Goal: Transaction & Acquisition: Purchase product/service

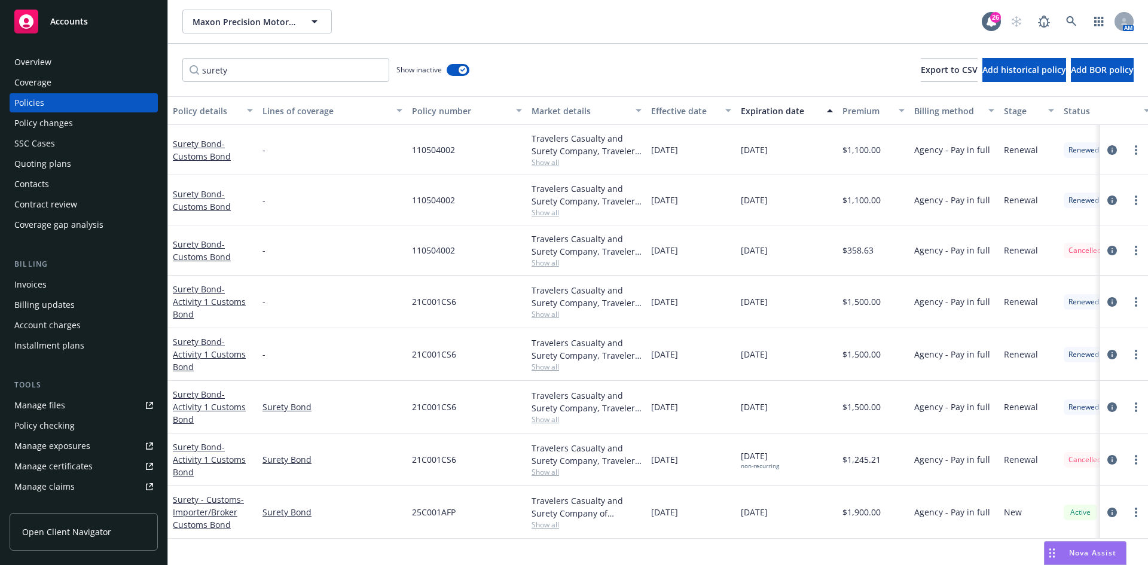
click at [117, 30] on div "Accounts" at bounding box center [83, 22] width 139 height 24
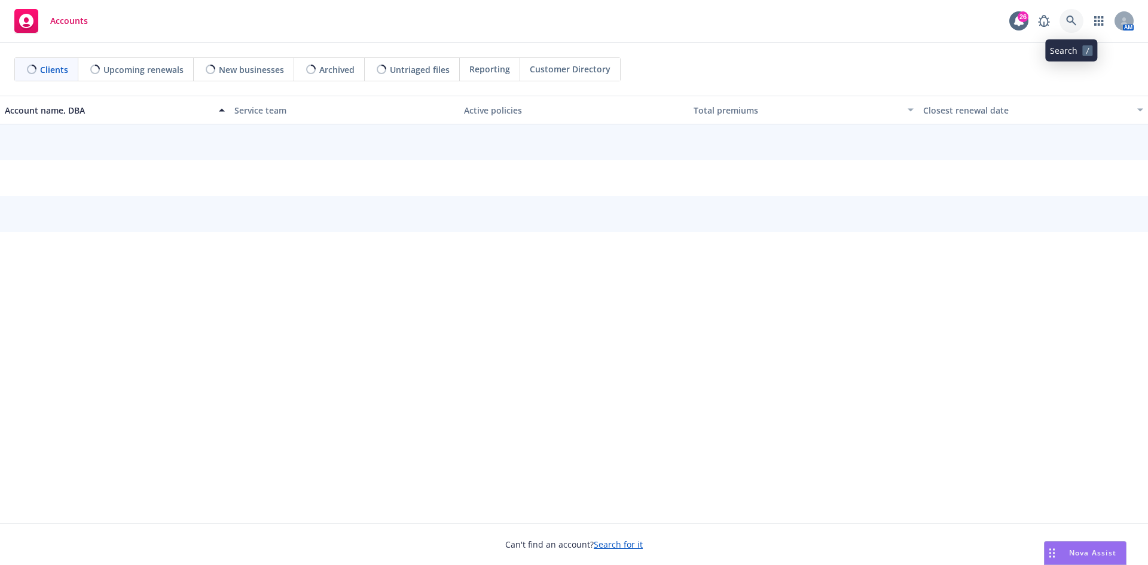
click at [1078, 24] on link at bounding box center [1072, 21] width 24 height 24
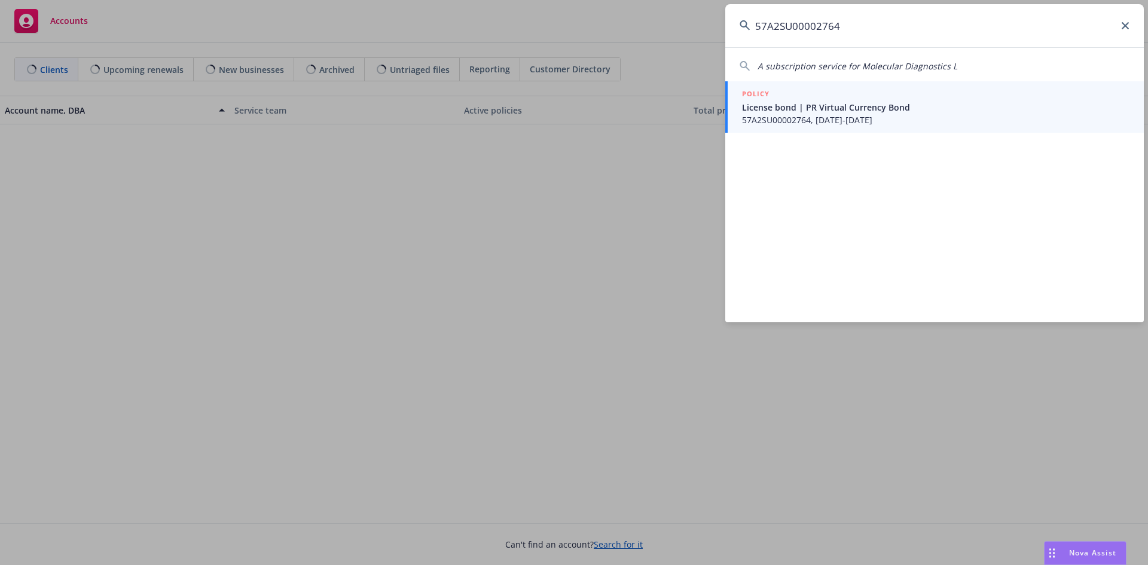
type input "57A2SU00002764"
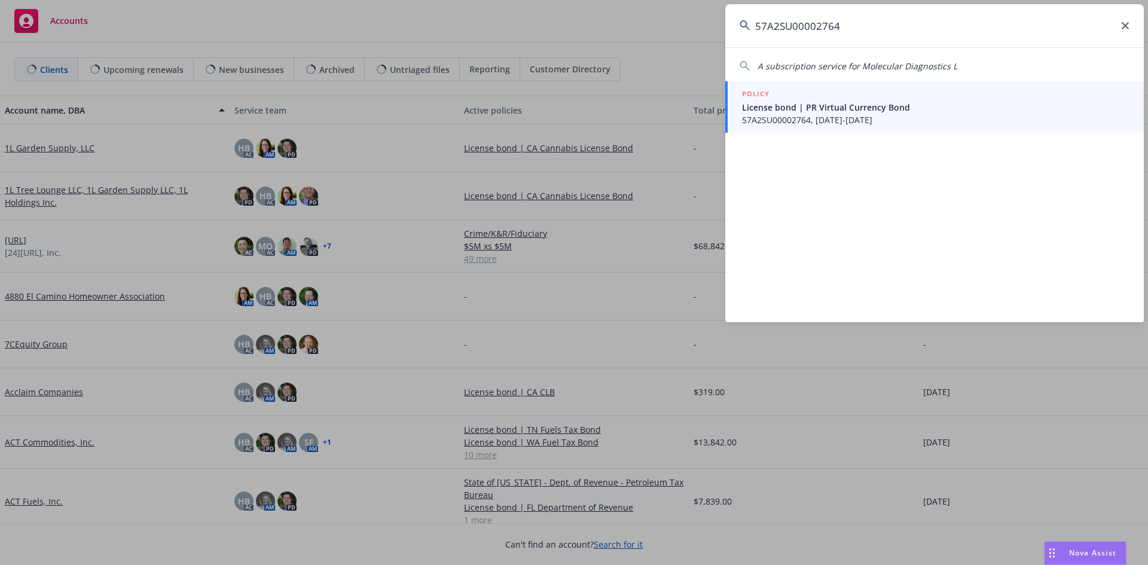
click at [842, 105] on span "License bond | PR Virtual Currency Bond" at bounding box center [936, 107] width 388 height 13
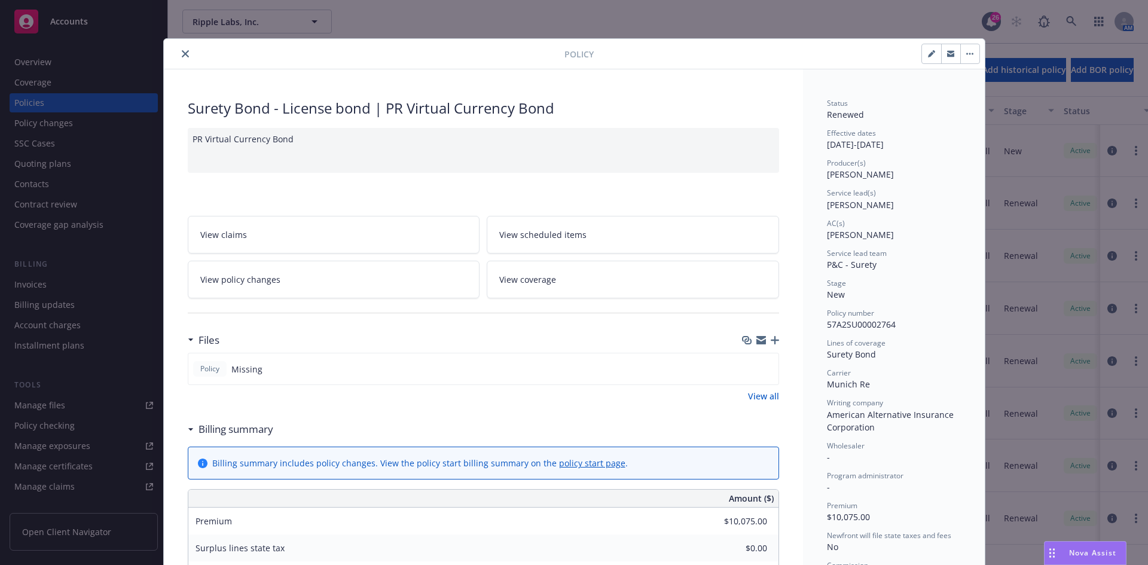
click at [922, 53] on button "button" at bounding box center [931, 53] width 19 height 19
select select "NEW"
select select "12"
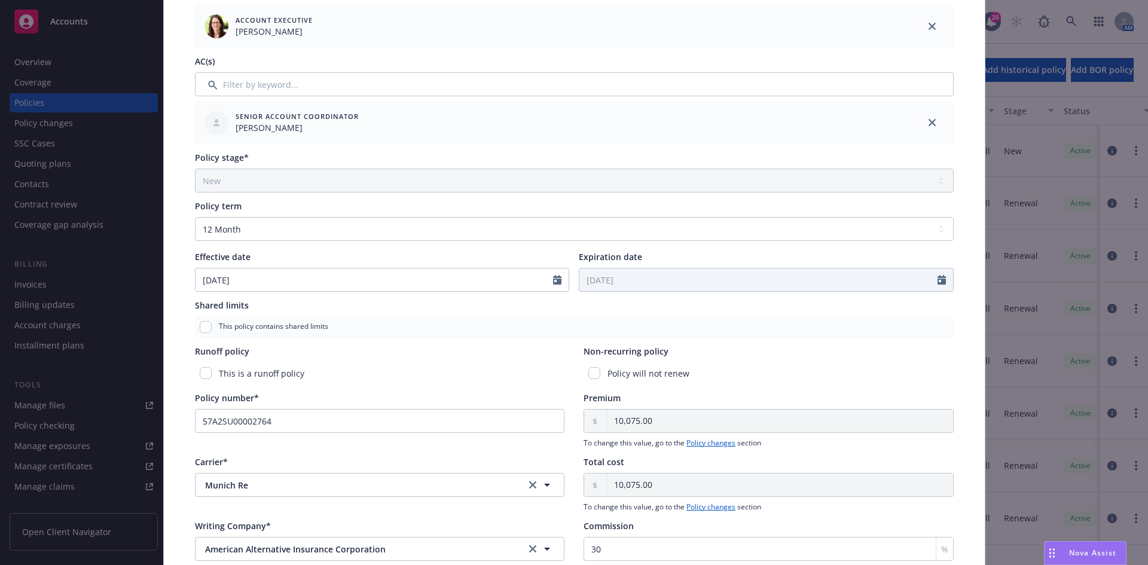
scroll to position [299, 0]
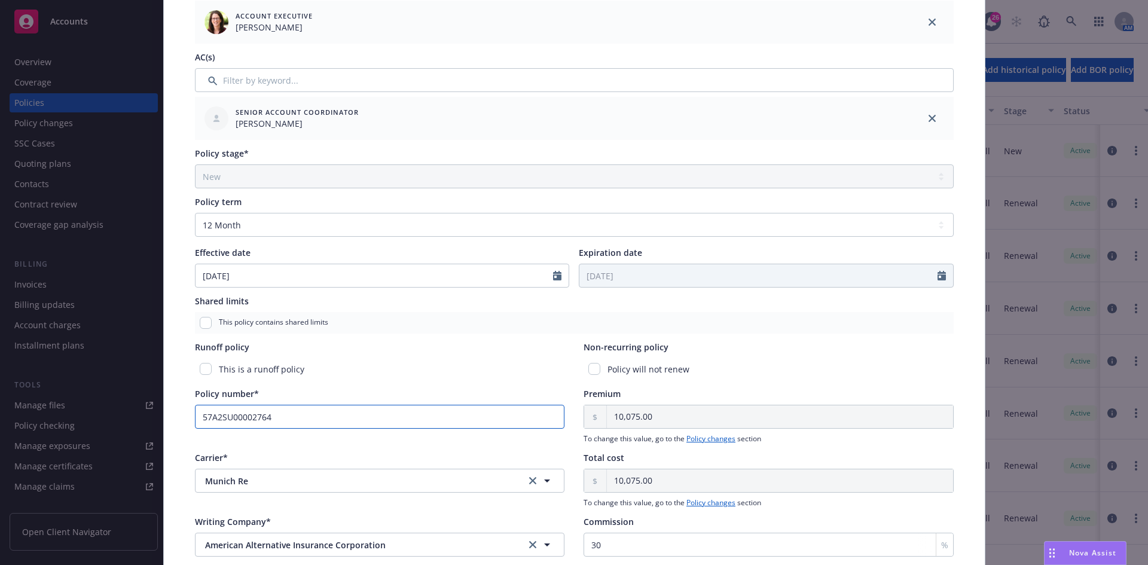
click at [200, 417] on input "57A2SU00002764" at bounding box center [380, 417] width 370 height 24
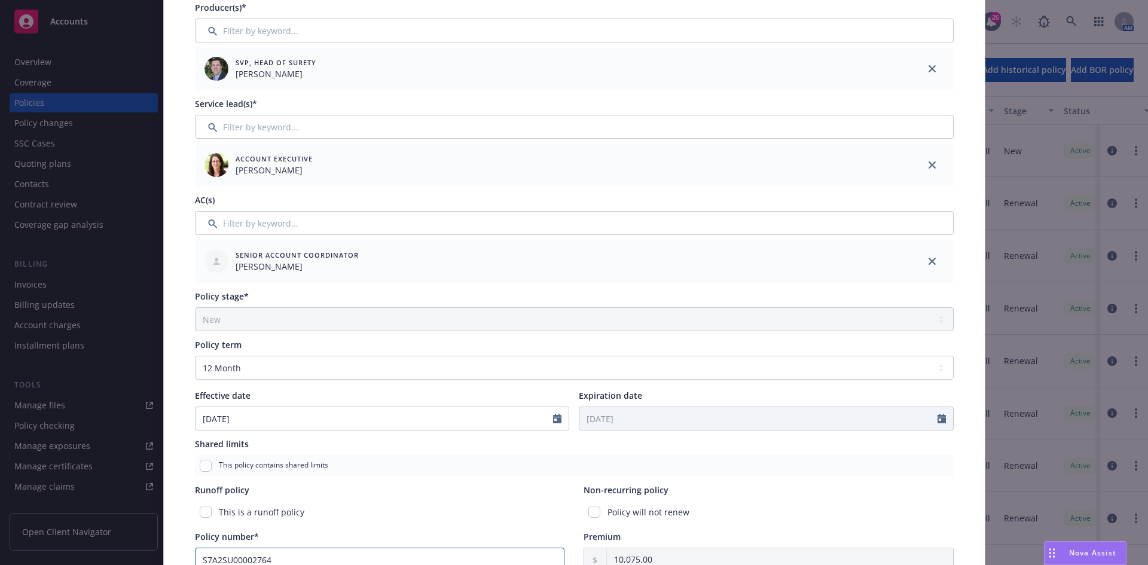
scroll to position [0, 0]
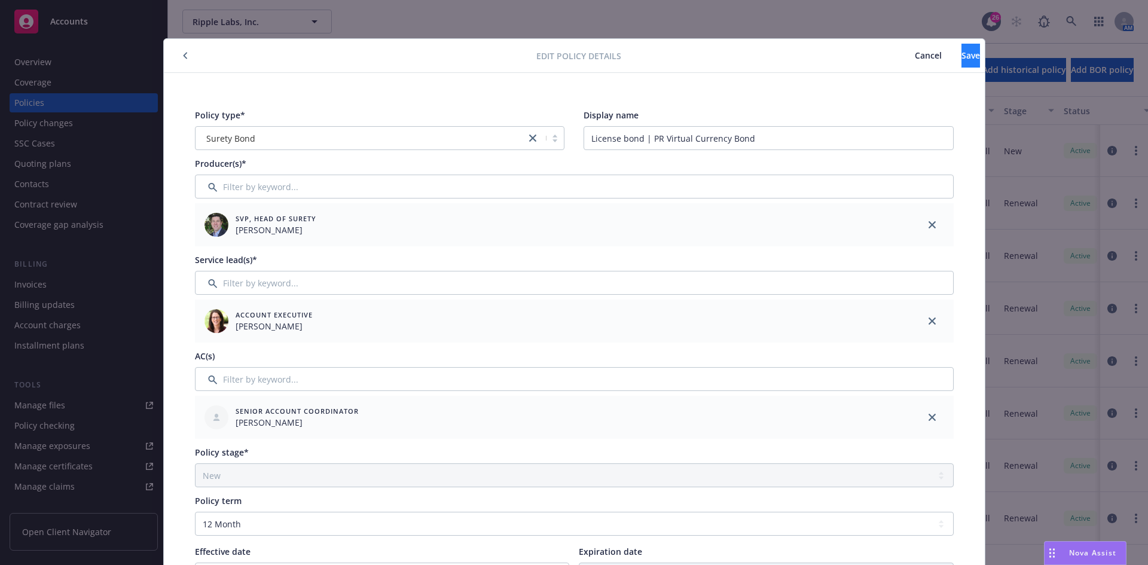
type input "S7A2SU00002764"
click at [962, 58] on span "Save" at bounding box center [971, 55] width 19 height 11
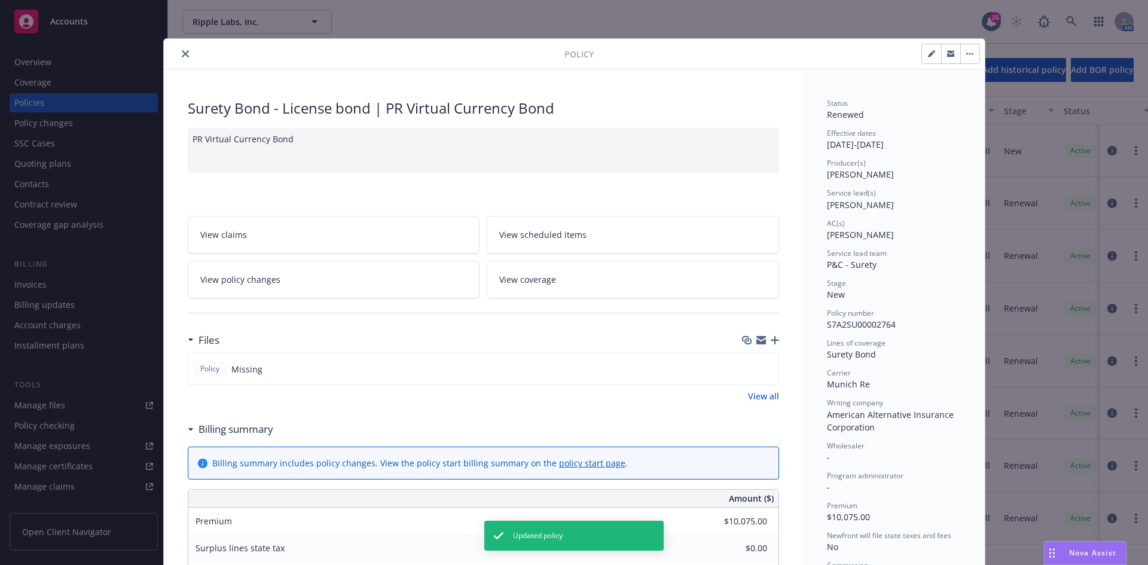
click at [183, 59] on button "close" at bounding box center [185, 54] width 14 height 14
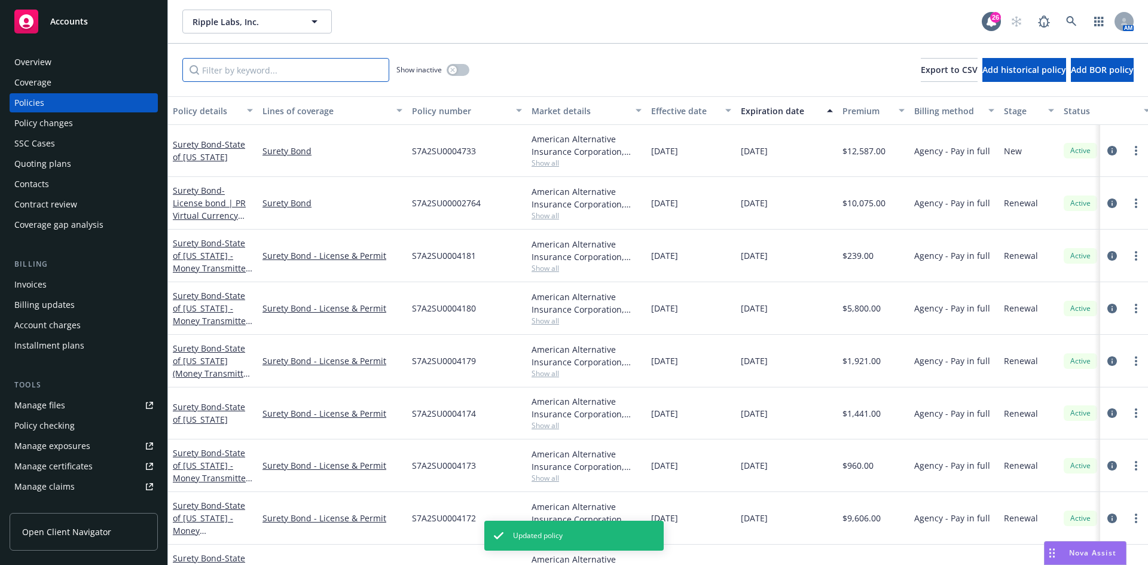
click at [221, 62] on input "Filter by keyword..." at bounding box center [285, 70] width 207 height 24
paste input "57A2SU00002764"
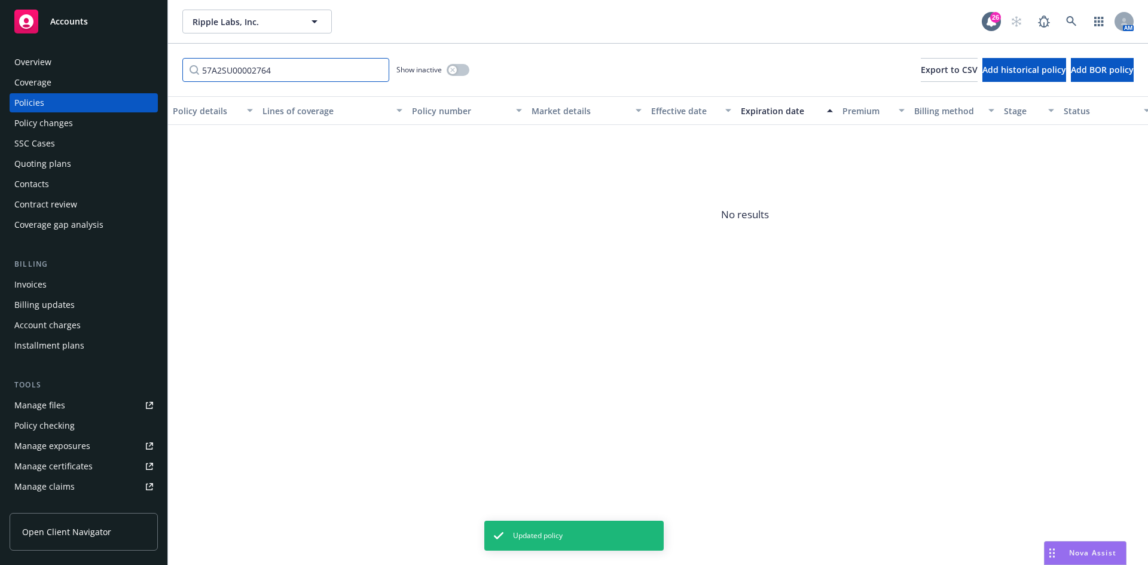
click at [206, 72] on input "57A2SU00002764" at bounding box center [285, 70] width 207 height 24
type input "S7A2SU00002764"
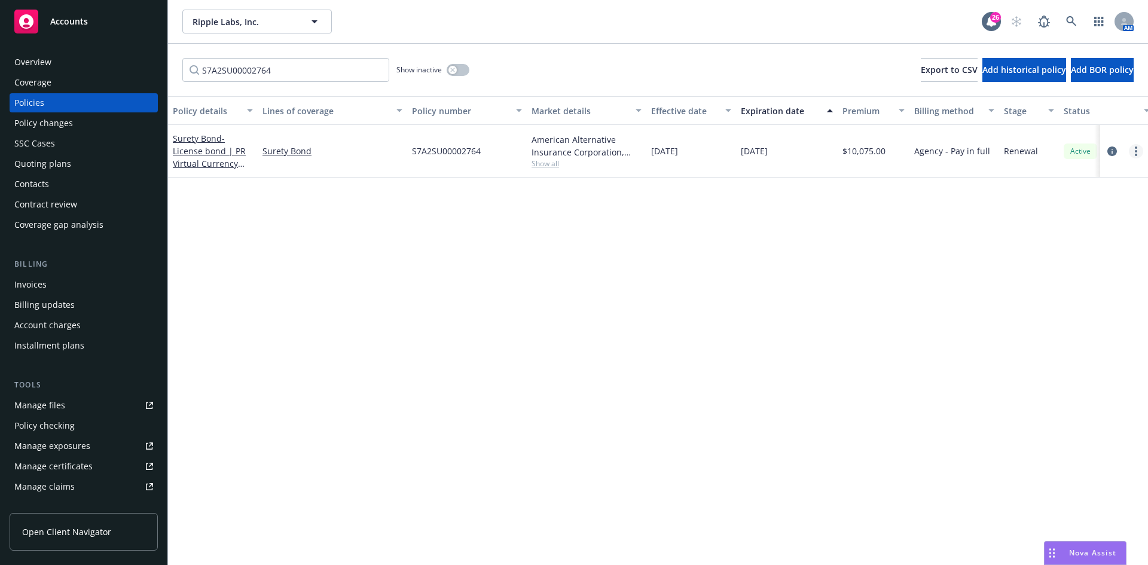
click at [1134, 151] on link "more" at bounding box center [1136, 151] width 14 height 14
click at [1068, 204] on link "Renew with incumbent" at bounding box center [1073, 200] width 141 height 24
select select "12"
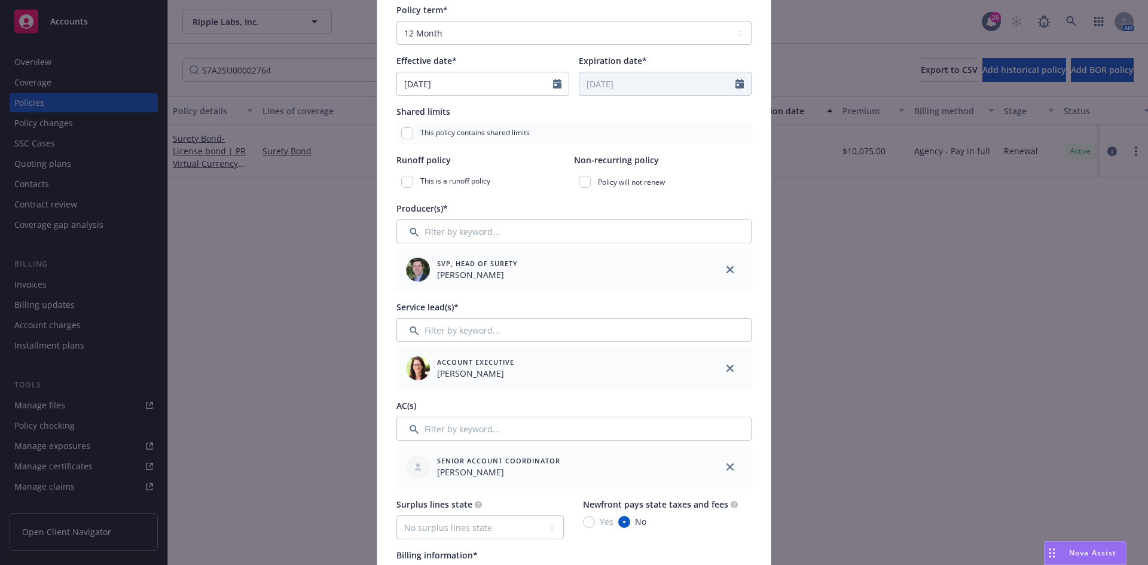
scroll to position [299, 0]
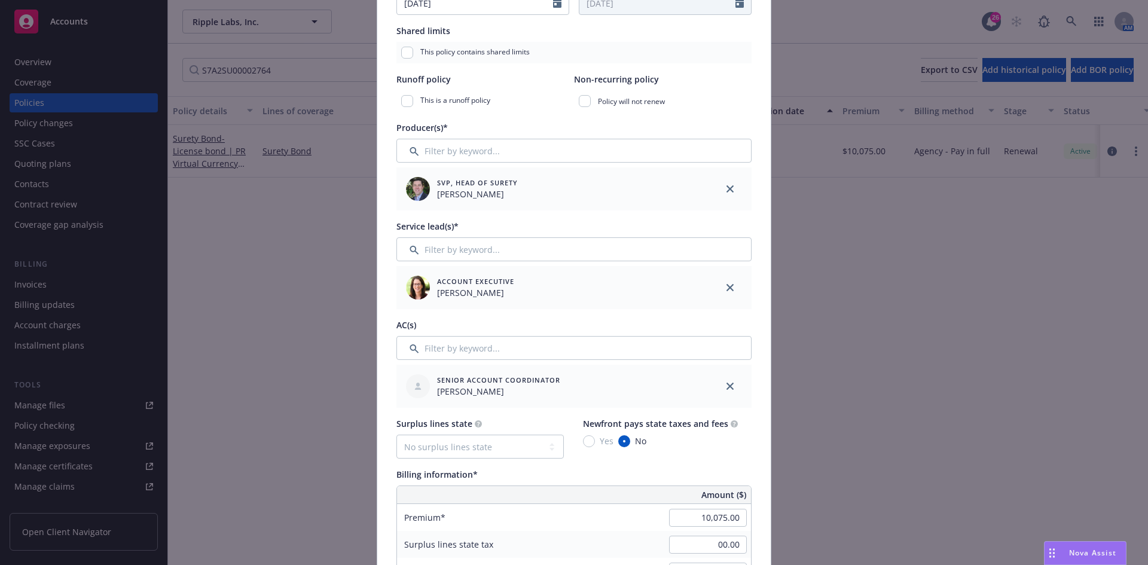
click at [718, 290] on div at bounding box center [730, 287] width 43 height 43
click at [723, 287] on link "close" at bounding box center [730, 288] width 14 height 14
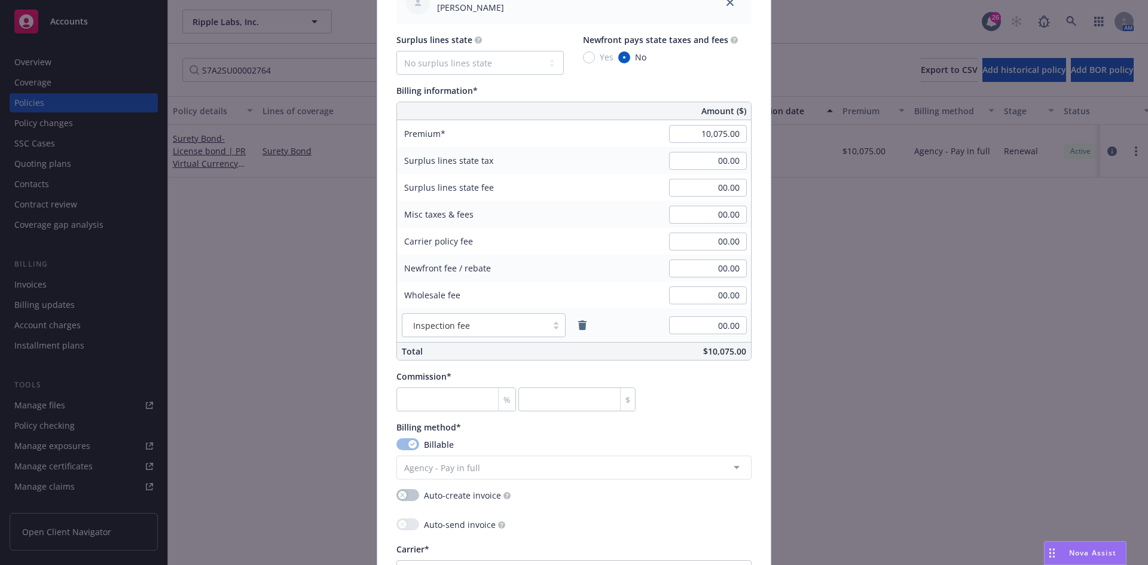
scroll to position [658, 0]
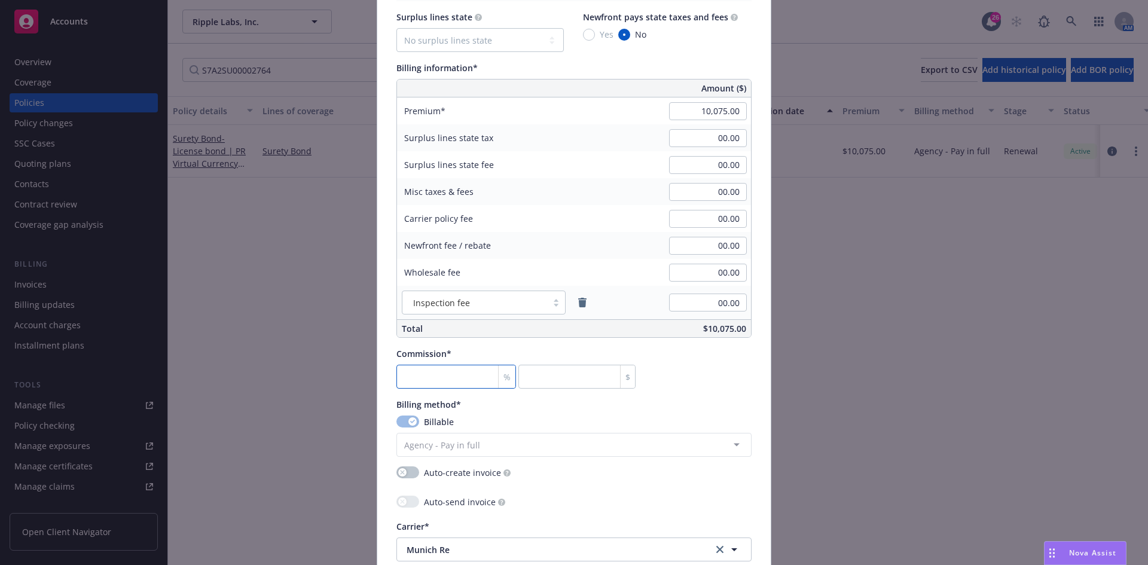
click at [456, 374] on input "number" at bounding box center [457, 377] width 120 height 24
type input "3"
type input "302.25"
type input "30"
type input "3022.5"
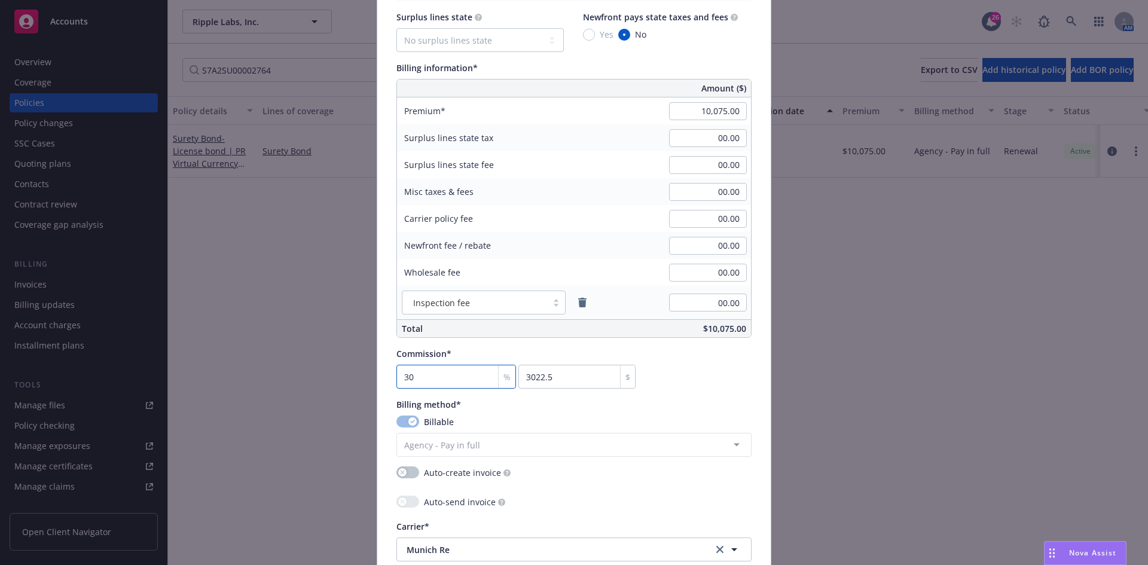
type input "30"
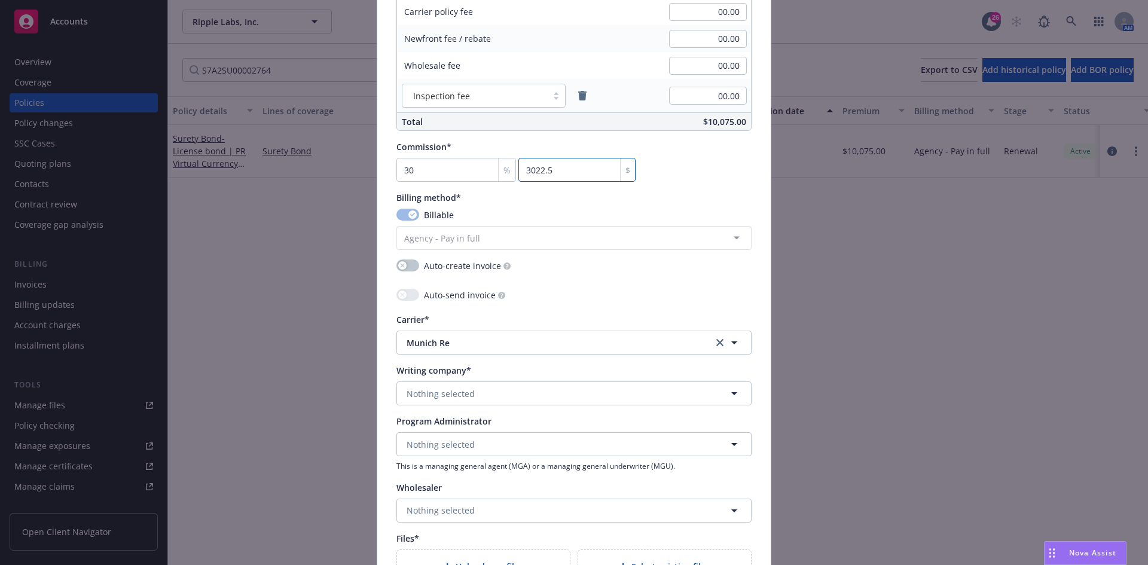
scroll to position [897, 0]
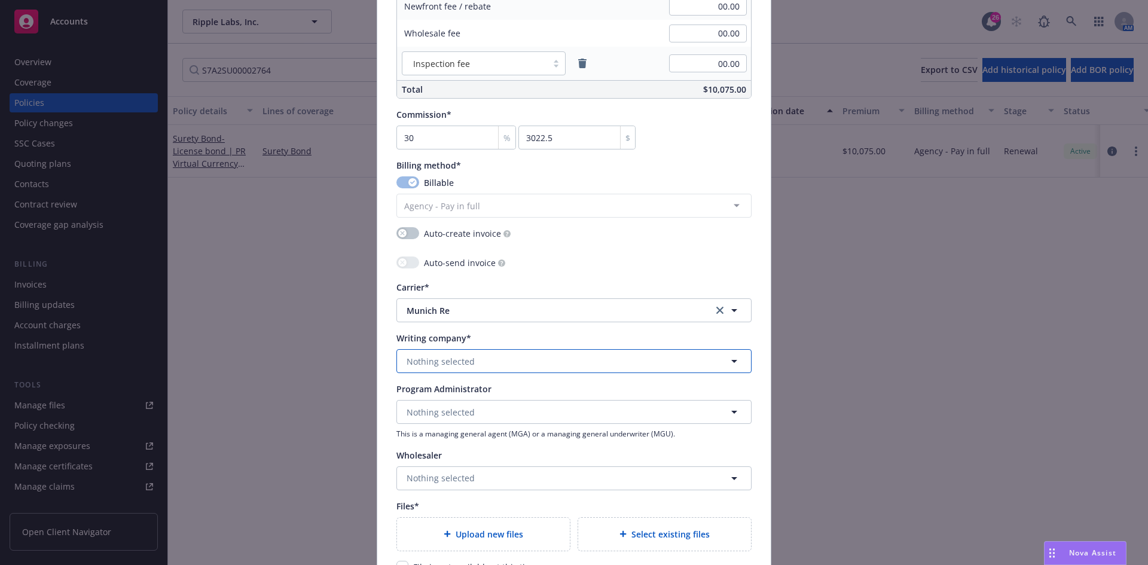
click at [473, 357] on button "Nothing selected" at bounding box center [574, 361] width 355 height 24
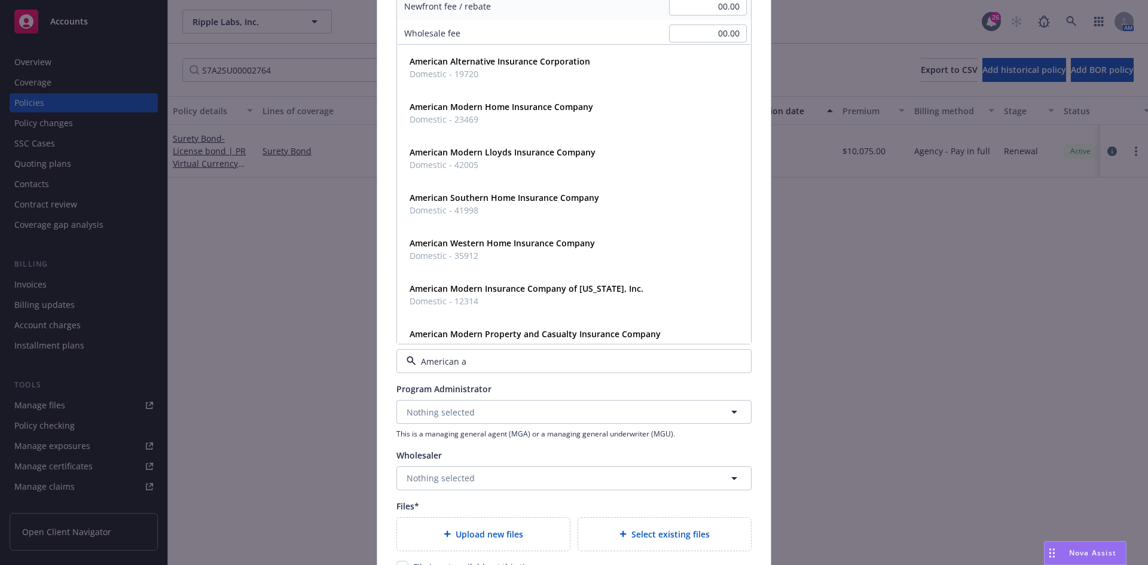
type input "American al"
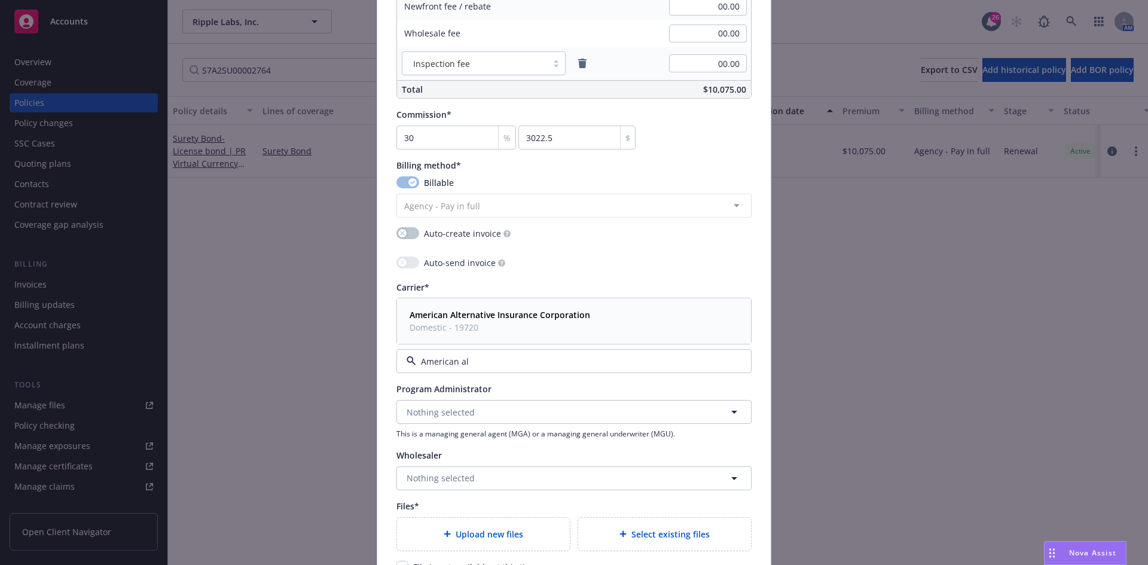
click at [490, 331] on span "Domestic - 19720" at bounding box center [500, 327] width 181 height 13
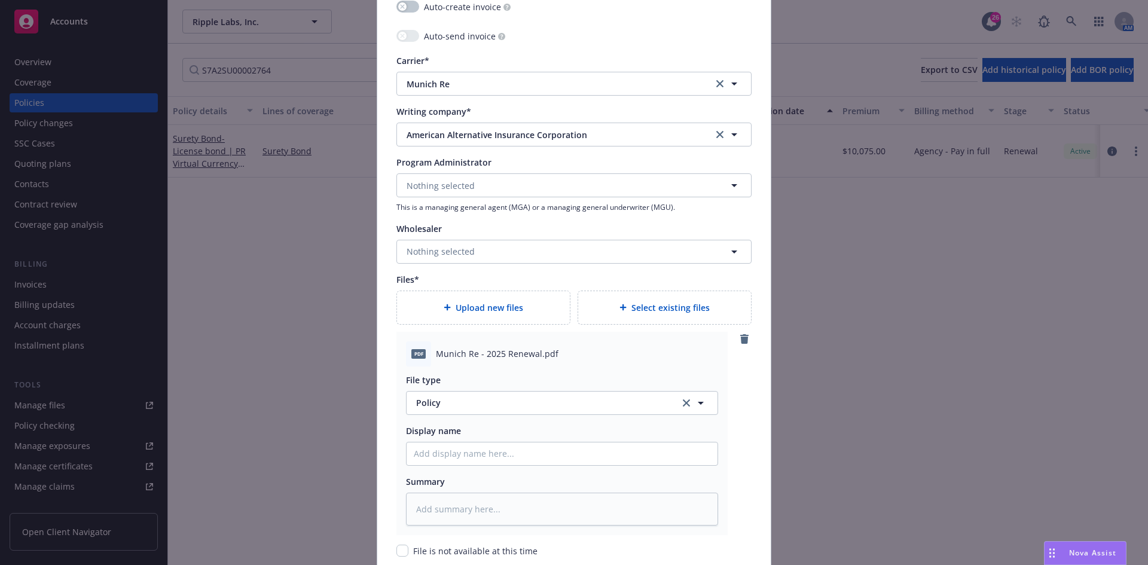
scroll to position [1137, 0]
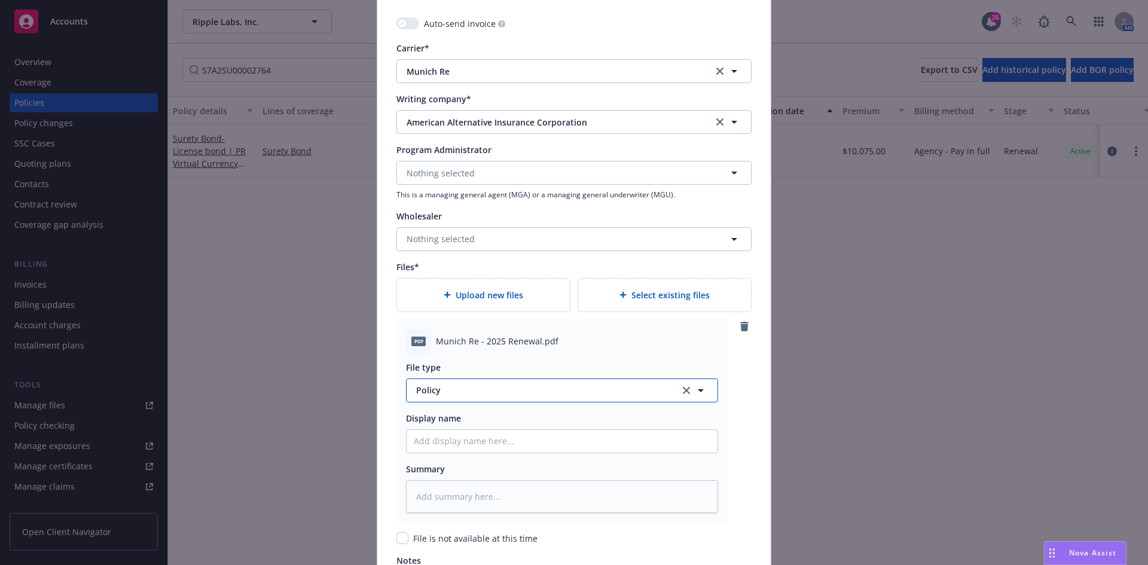
click at [469, 387] on span "Policy" at bounding box center [541, 390] width 250 height 13
type input "Invoi"
click at [474, 364] on div "Invoice - Third Party" at bounding box center [459, 357] width 90 height 17
click at [471, 346] on span "Munich Re - 2025 Renewal.pdf" at bounding box center [497, 341] width 123 height 13
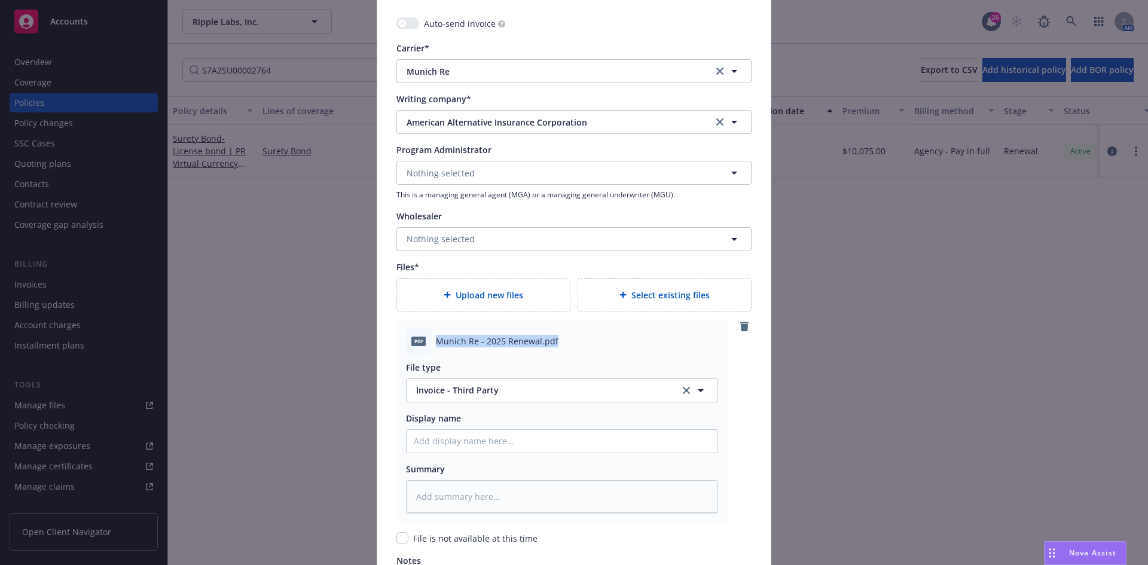
click at [471, 346] on span "Munich Re - 2025 Renewal.pdf" at bounding box center [497, 341] width 123 height 13
copy span "Munich Re - 2025 Renewal.pdf"
click at [435, 439] on input "Policy display name" at bounding box center [562, 441] width 311 height 23
paste input "Munich Re - 2025 Renewal.pdf"
type textarea "x"
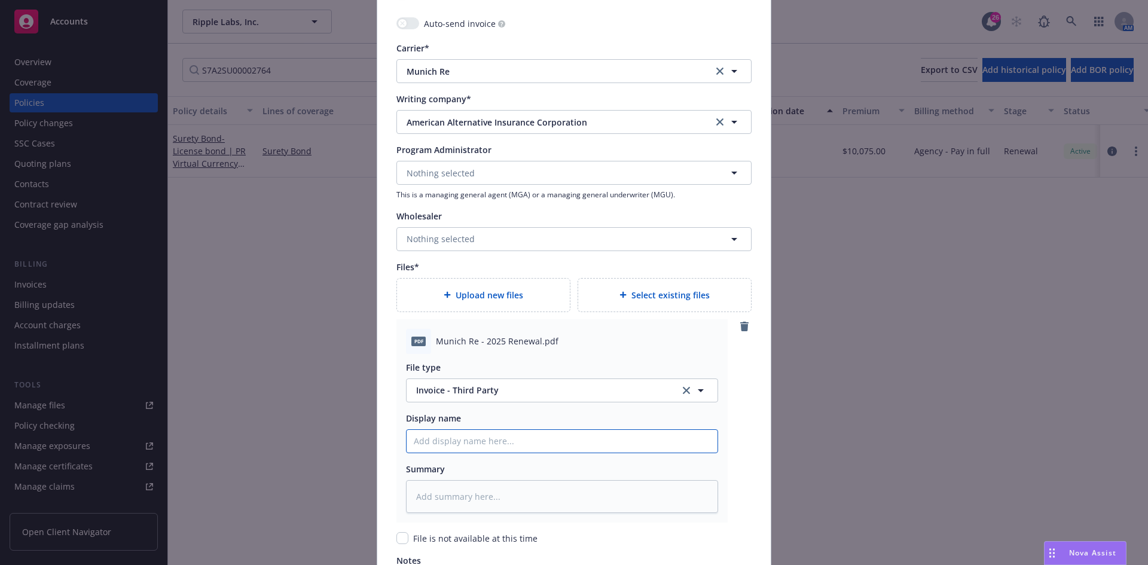
type input "Munich Re - 2025 Renewal.pdf"
type textarea "x"
type input "Munich Re - 2025 Renewal.pd"
type textarea "x"
type input "Munich Re - 2025 Renewal.p"
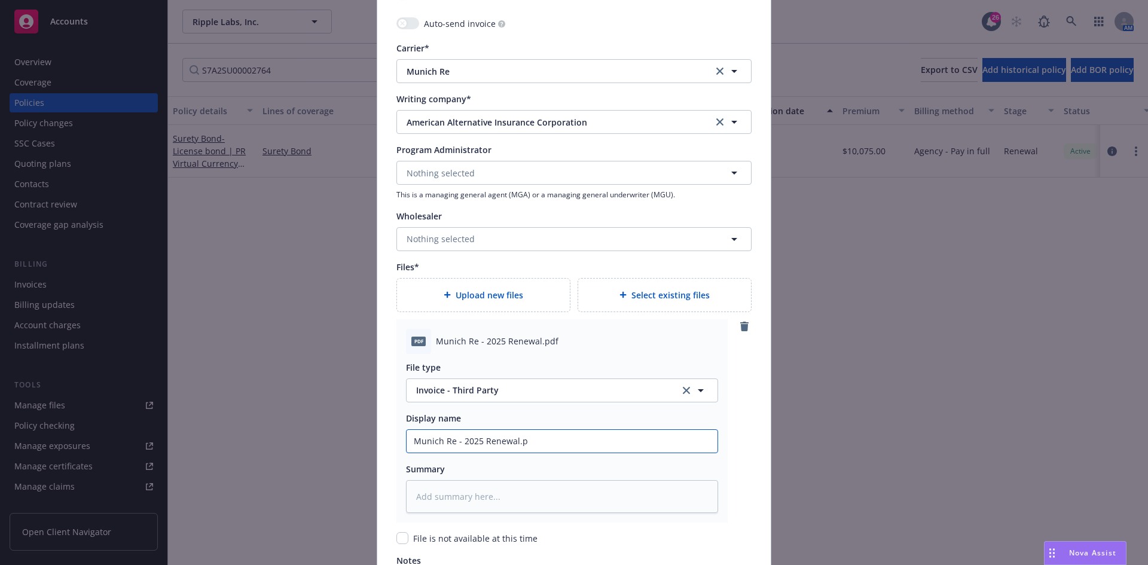
type textarea "x"
type input "Munich Re - 2025 Renewal."
type textarea "x"
type input "Munich Re - 2025 Renewal"
type textarea "x"
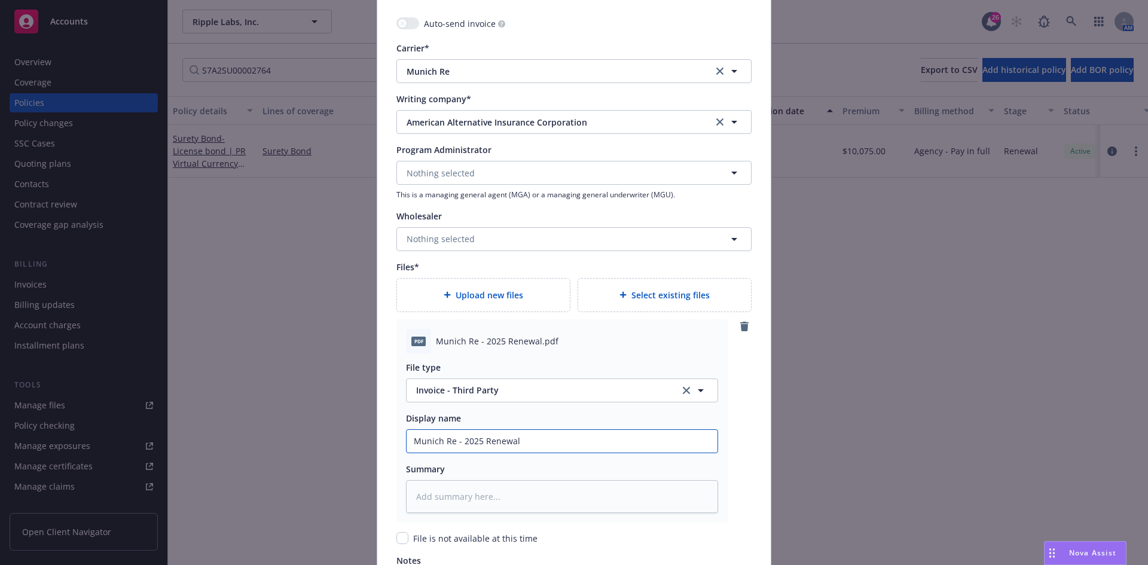
type input "Munich Re - 2025 Renewal"
type textarea "x"
type input "Munich Re - 2025 Renewal ("
type textarea "x"
type input "Munich Re - 2025 Renewal (B"
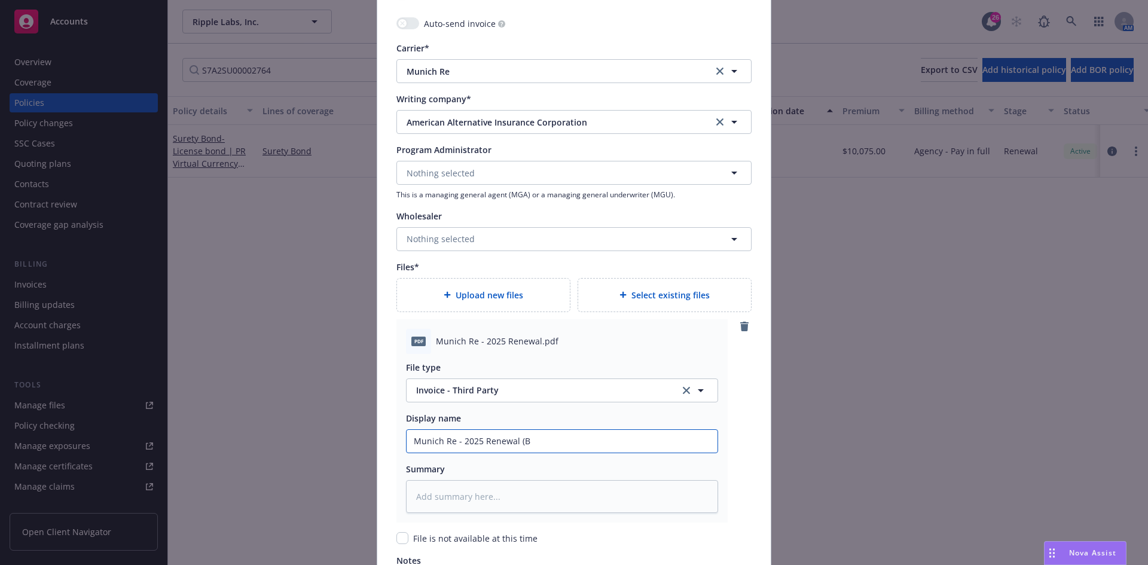
type textarea "x"
type input "Munich Re - 2025 Renewal (Bo"
type textarea "x"
type input "Munich Re - 2025 Renewal (Bon"
type textarea "x"
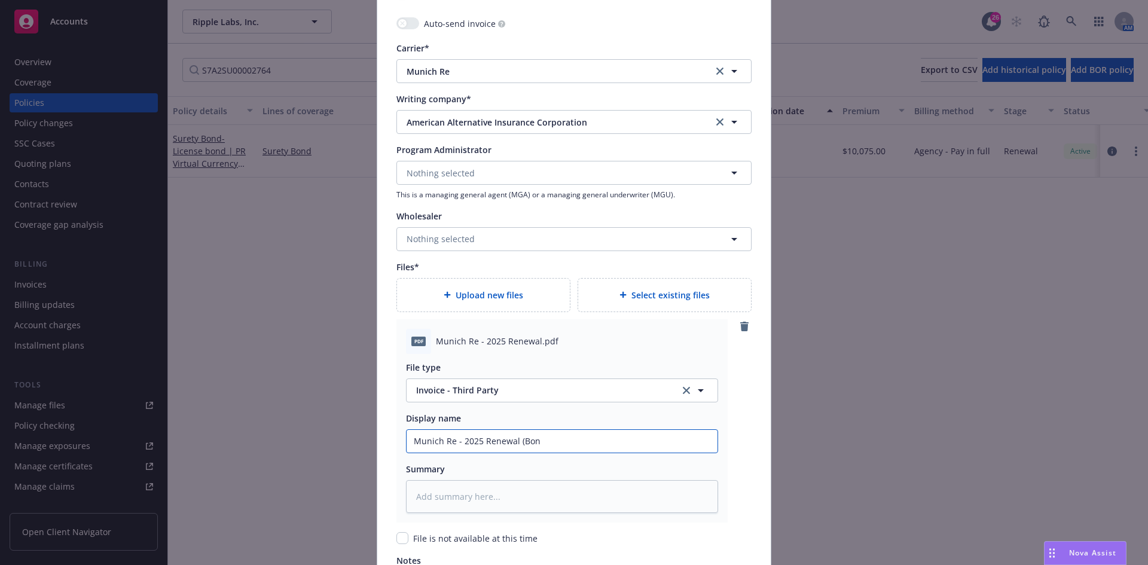
type input "Munich Re - 2025 Renewal (Bond"
type textarea "x"
type input "Munich Re - 2025 Renewal (Bond"
type textarea "x"
type input "Munich Re - 2025 Renewal (Bond #"
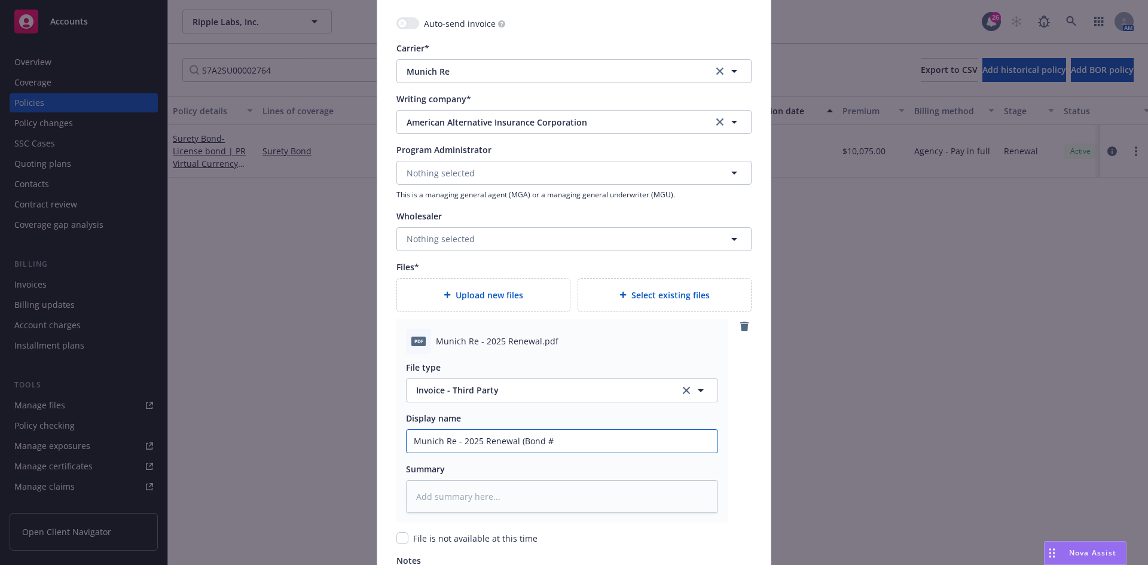
click at [598, 440] on input "Munich Re - 2025 Renewal (Bond #" at bounding box center [562, 441] width 311 height 23
paste input "S7A2SU00002764"
type textarea "x"
type input "Munich Re - 2025 Renewal (Bond #S7A2SU00002764"
type textarea "x"
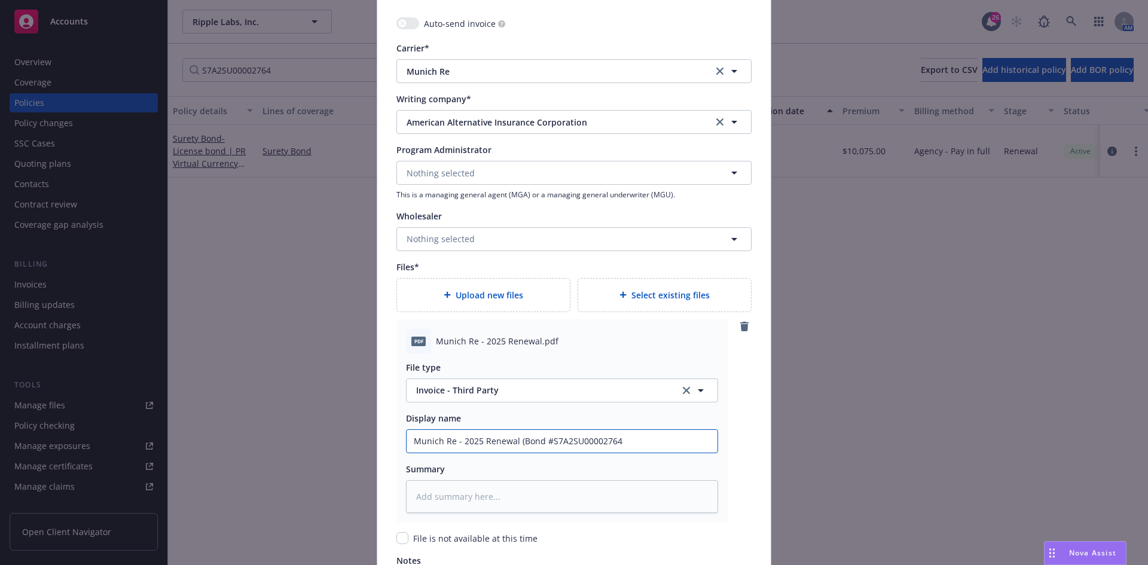
type input "Munich Re - 2025 Renewal (Bond #S7A2SU00002764"
type textarea "x"
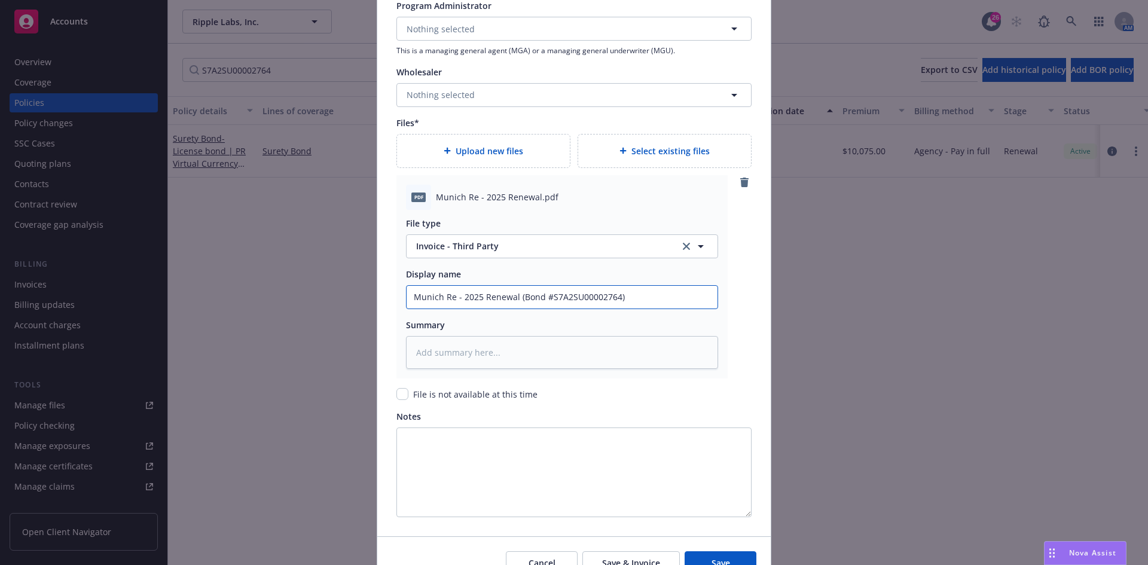
scroll to position [1316, 0]
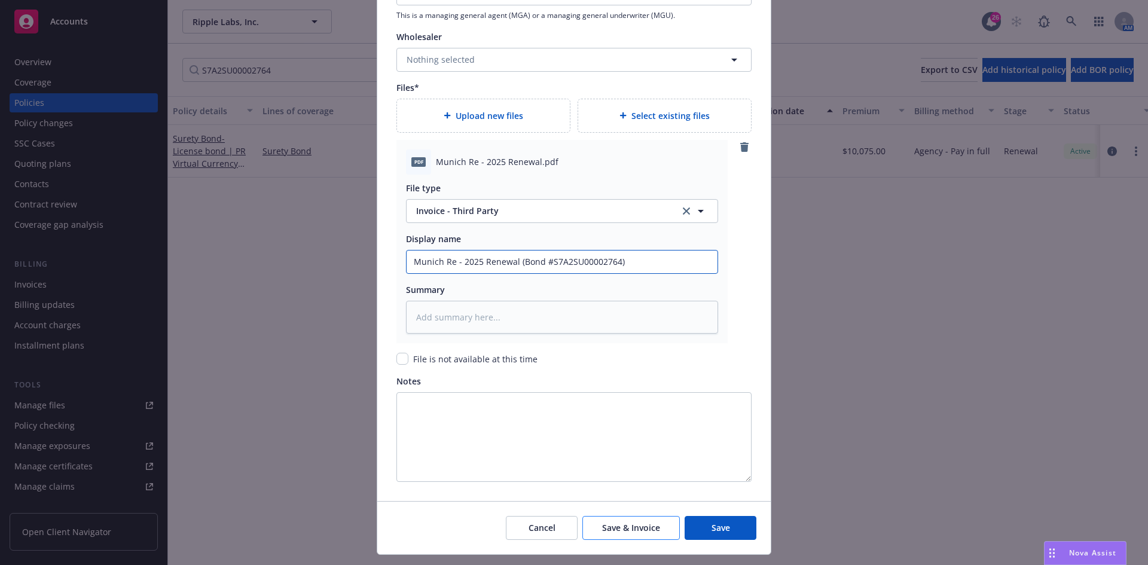
type input "Munich Re - 2025 Renewal (Bond #S7A2SU00002764)"
click at [633, 526] on span "Save & Invoice" at bounding box center [631, 527] width 58 height 11
type textarea "x"
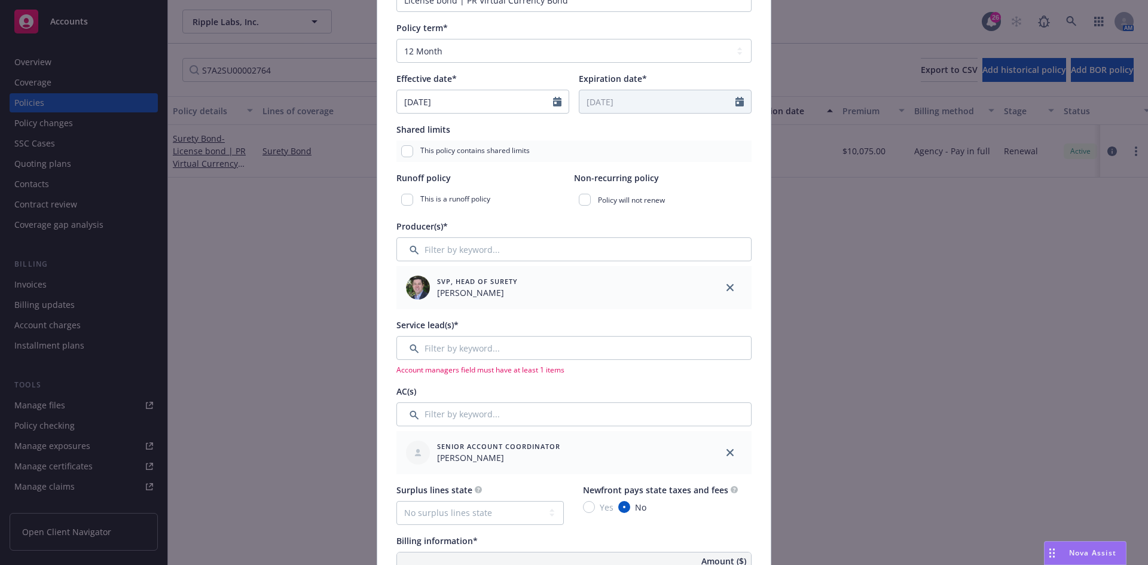
scroll to position [195, 0]
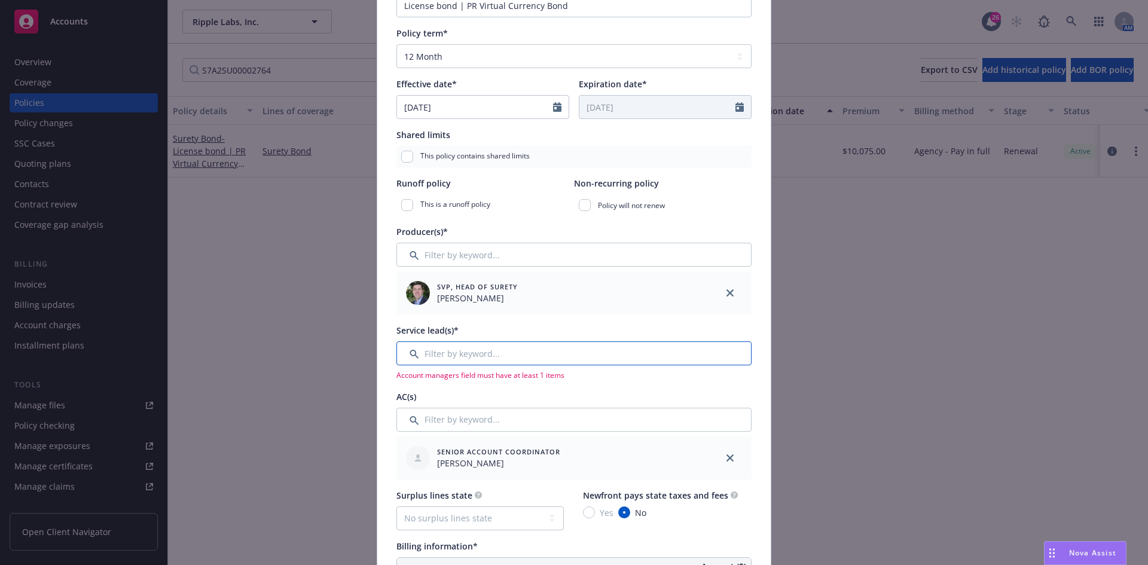
click at [448, 357] on input "Filter by keyword..." at bounding box center [574, 354] width 355 height 24
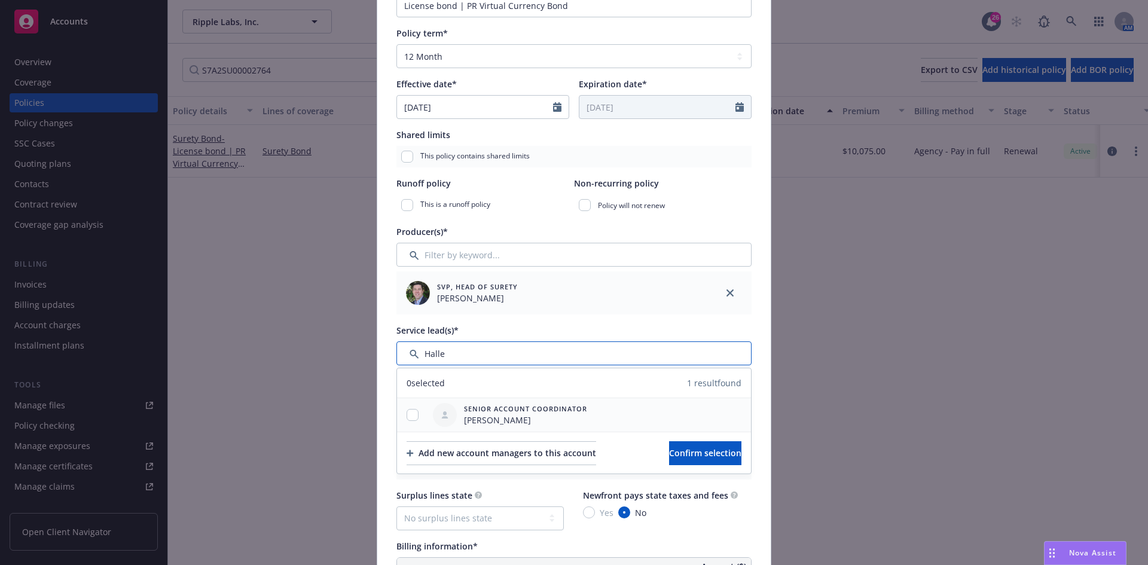
type input "Halle"
click at [407, 415] on input "checkbox" at bounding box center [413, 415] width 12 height 12
checkbox input "true"
click at [696, 459] on button "Confirm selection" at bounding box center [705, 453] width 72 height 24
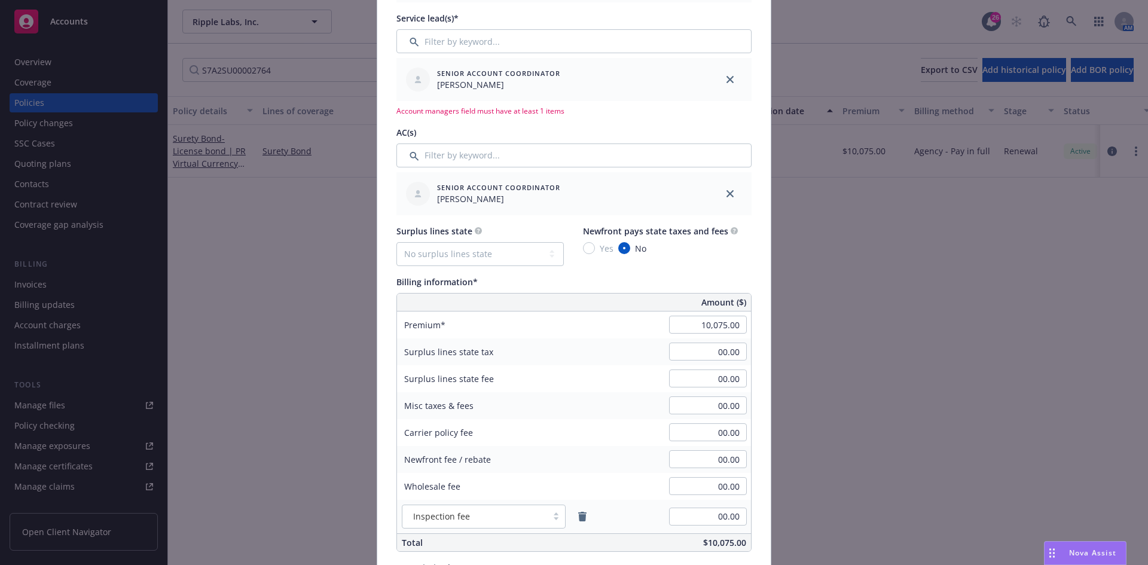
scroll to position [494, 0]
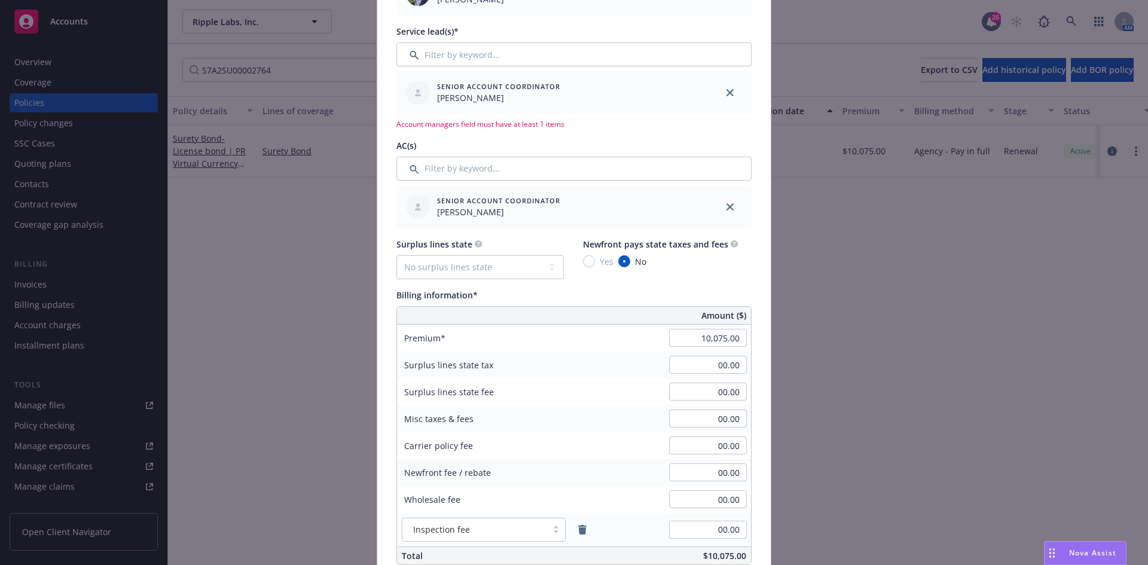
click at [727, 208] on icon "close" at bounding box center [730, 206] width 7 height 7
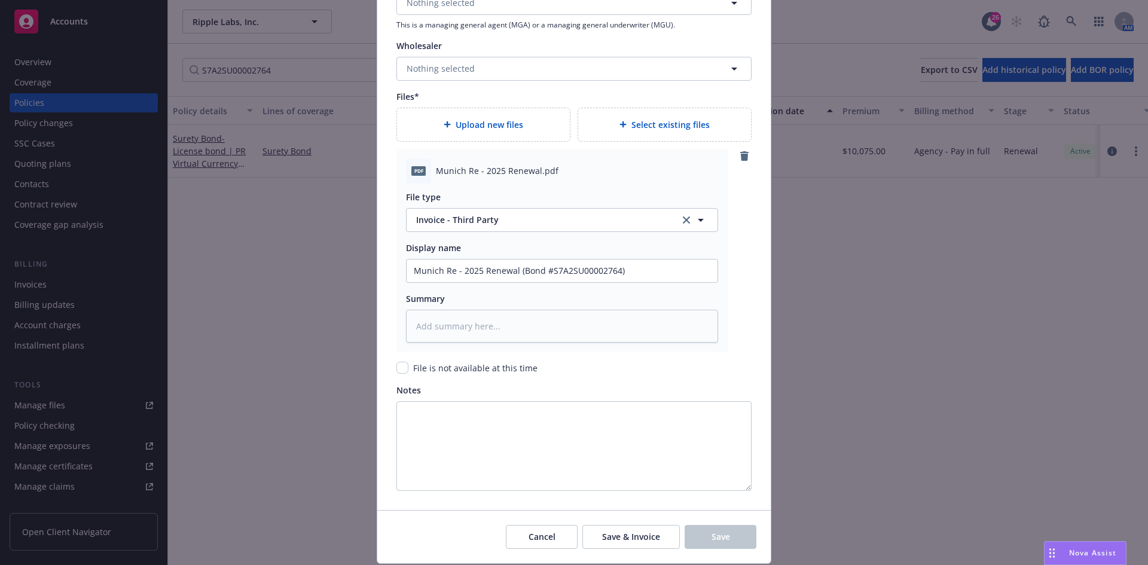
scroll to position [1359, 0]
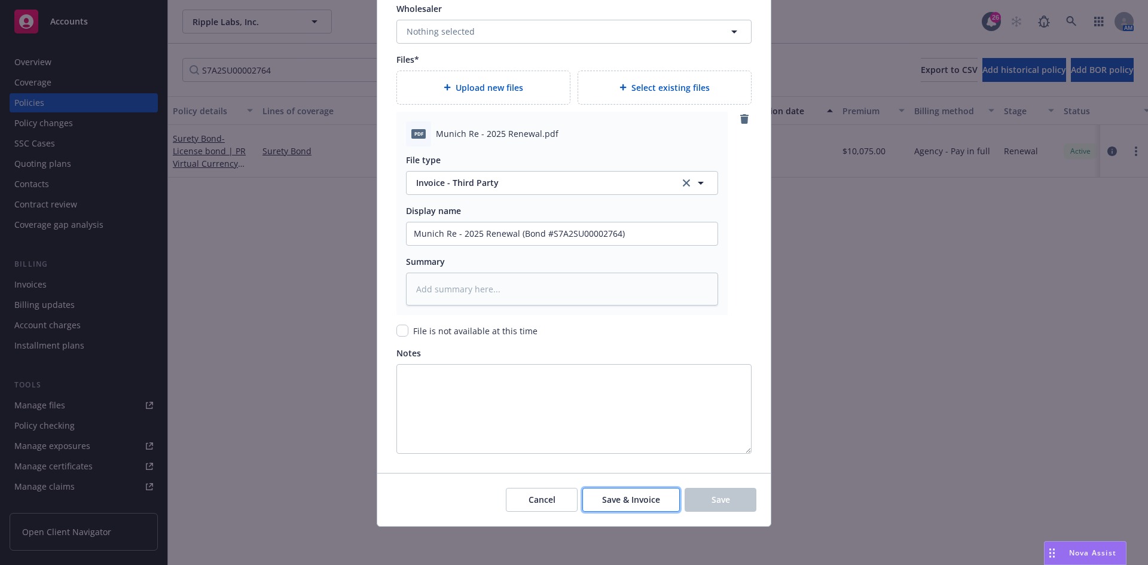
click at [613, 496] on span "Save & Invoice" at bounding box center [631, 499] width 58 height 11
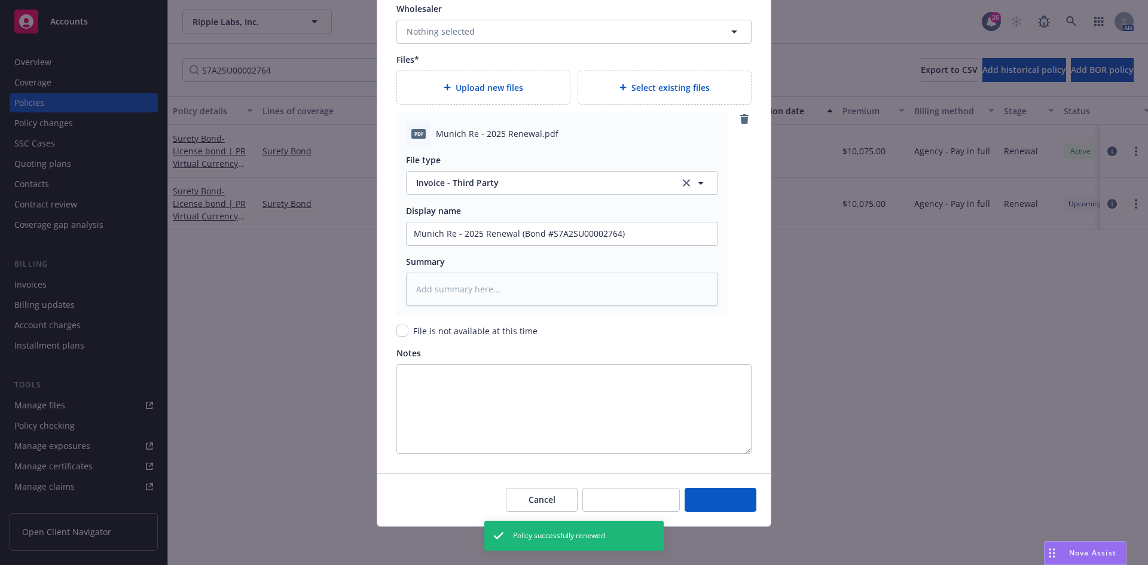
type textarea "x"
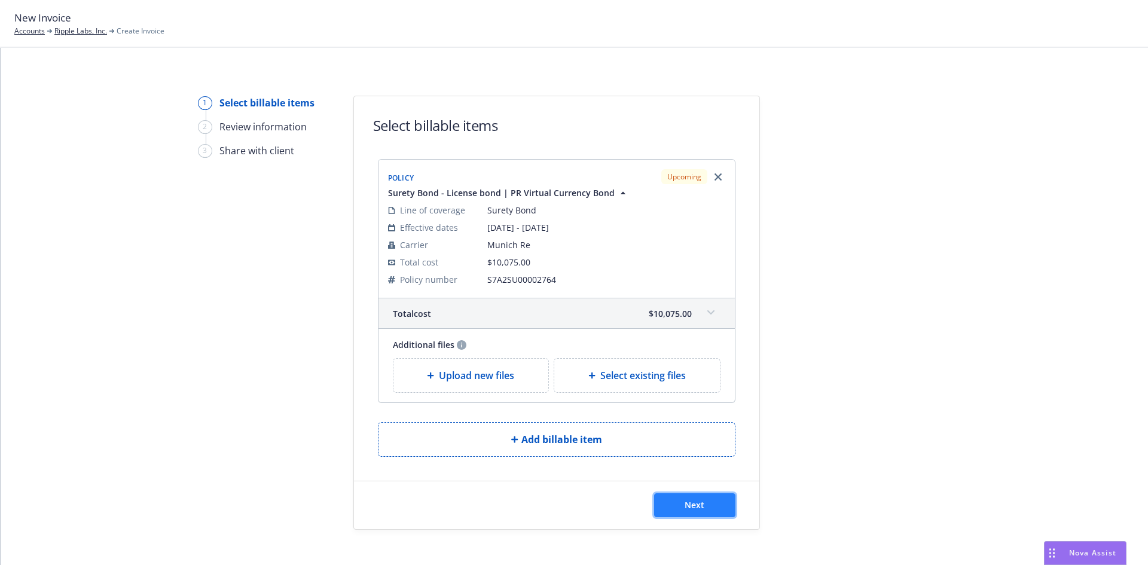
click at [717, 504] on button "Next" at bounding box center [694, 505] width 81 height 24
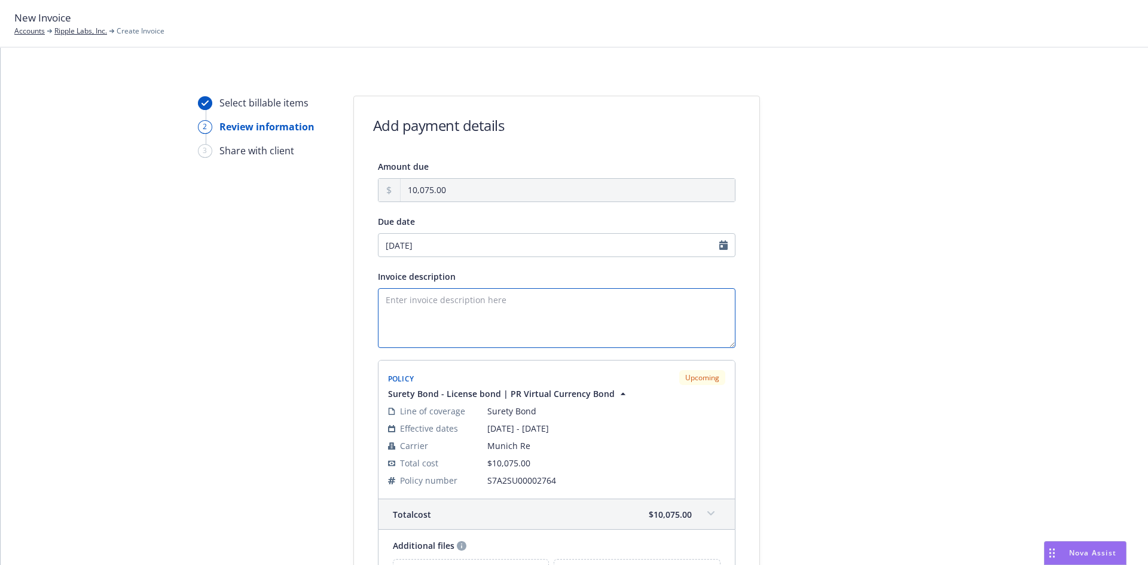
click at [441, 325] on textarea "Invoice description" at bounding box center [557, 318] width 358 height 60
paste textarea "Virtual Currency Bond Commonwealth of [US_STATE] Bond Amount: $500,000. Renewal…"
type textarea "Virtual Currency Bond Commonwealth of [US_STATE] Bond Amount: $500,000. Renewal…"
click at [774, 409] on div "Select billable items 2 Review information 3 Share with client Add payment deta…" at bounding box center [574, 386] width 1119 height 581
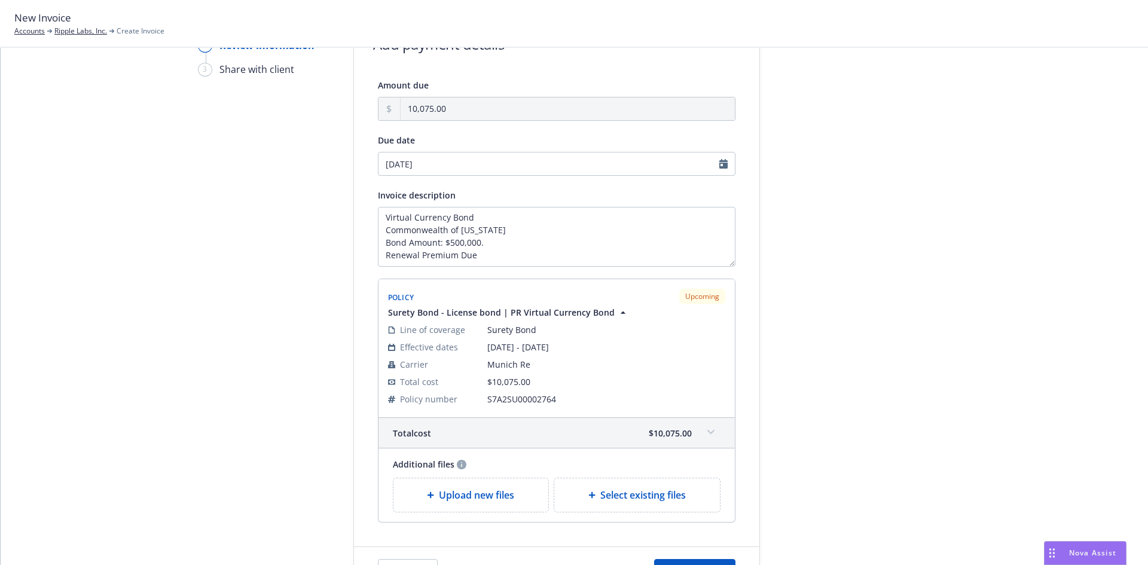
scroll to position [160, 0]
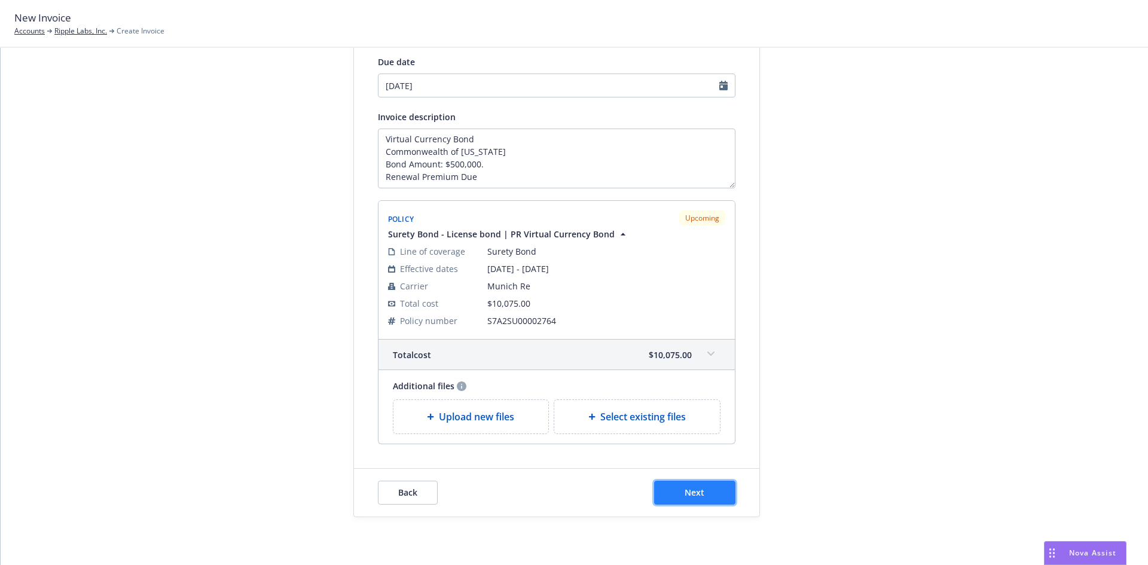
click at [685, 488] on span "Next" at bounding box center [695, 492] width 20 height 11
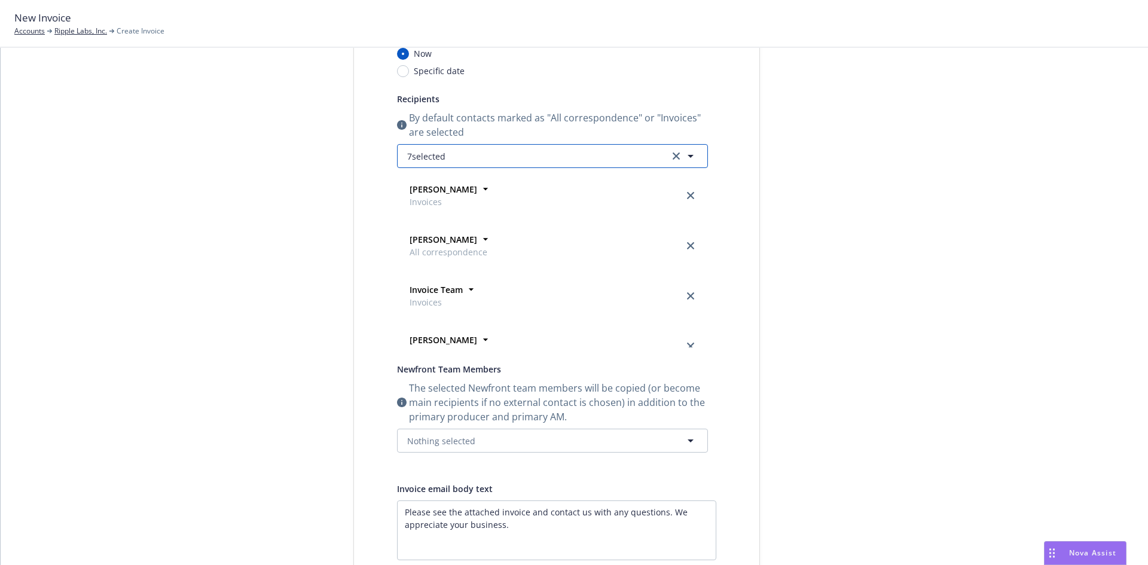
click at [419, 150] on span "7 selected" at bounding box center [426, 156] width 38 height 13
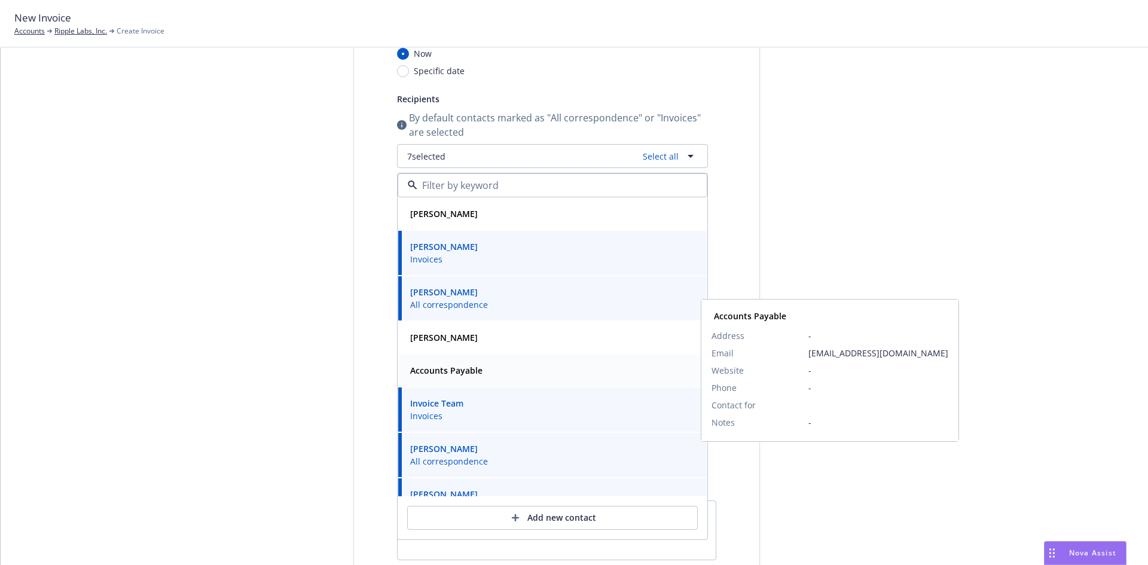
click at [443, 365] on strong "Accounts Payable" at bounding box center [446, 370] width 72 height 11
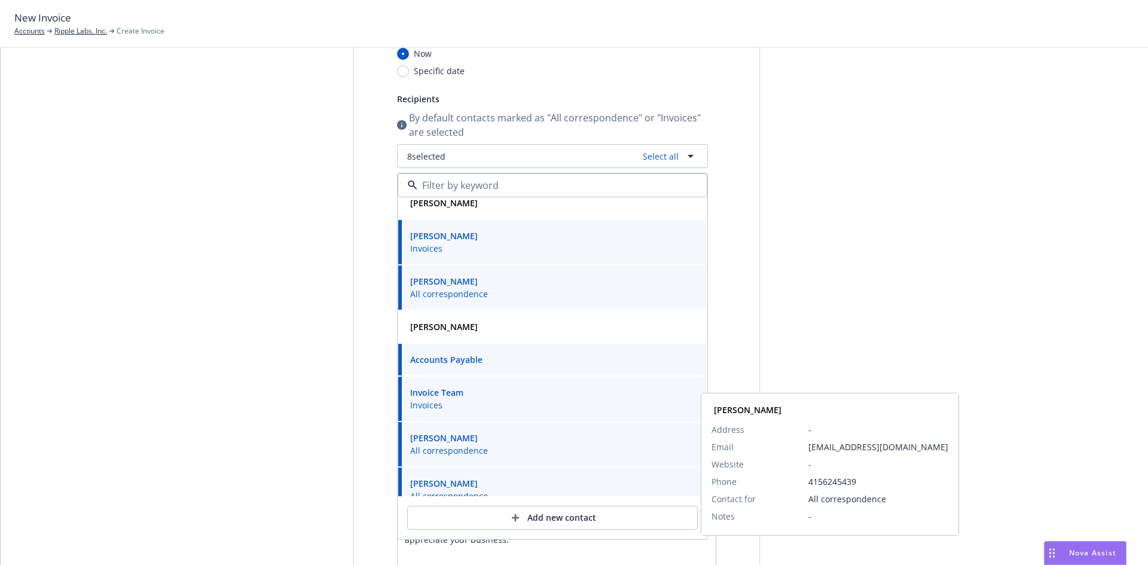
scroll to position [0, 0]
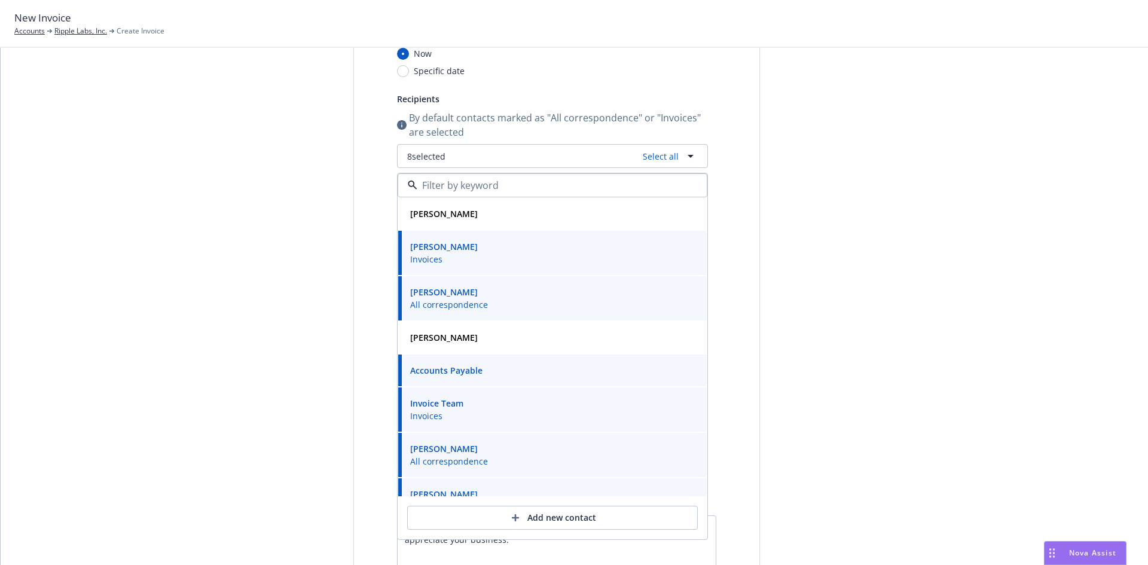
click at [275, 337] on div "Select billable items Review information 3 Share with client" at bounding box center [264, 344] width 132 height 817
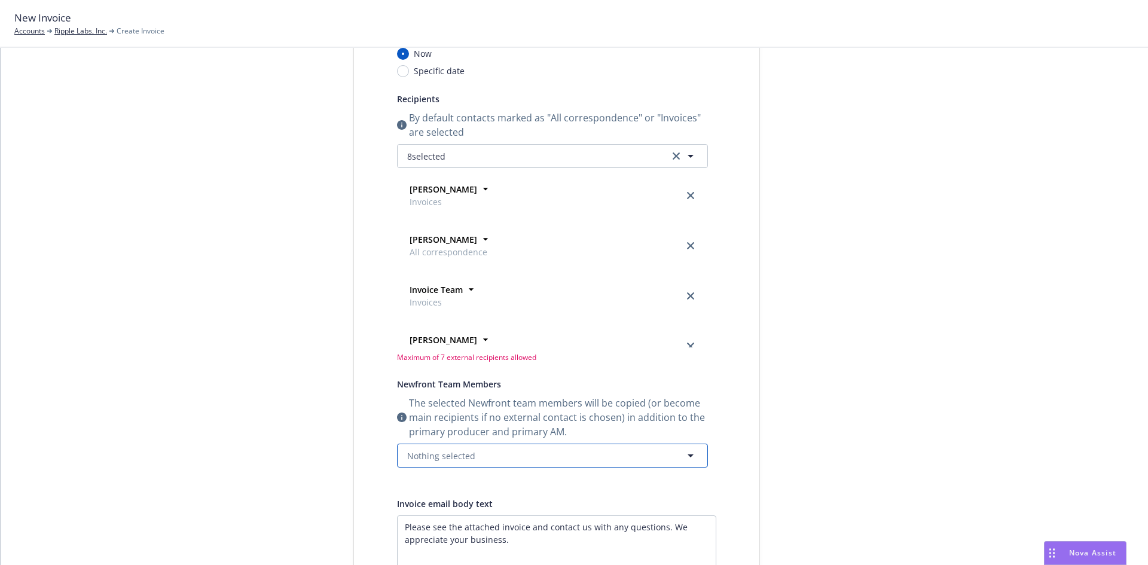
click at [449, 453] on span "Nothing selected" at bounding box center [441, 456] width 68 height 13
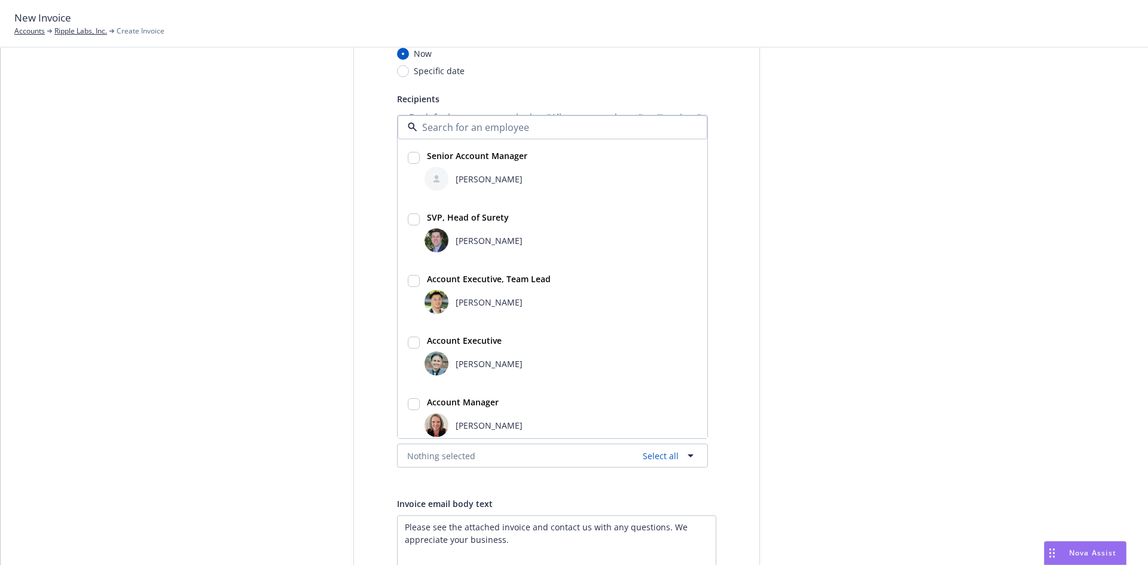
click at [443, 228] on div "[PERSON_NAME]" at bounding box center [561, 240] width 273 height 24
checkbox input "true"
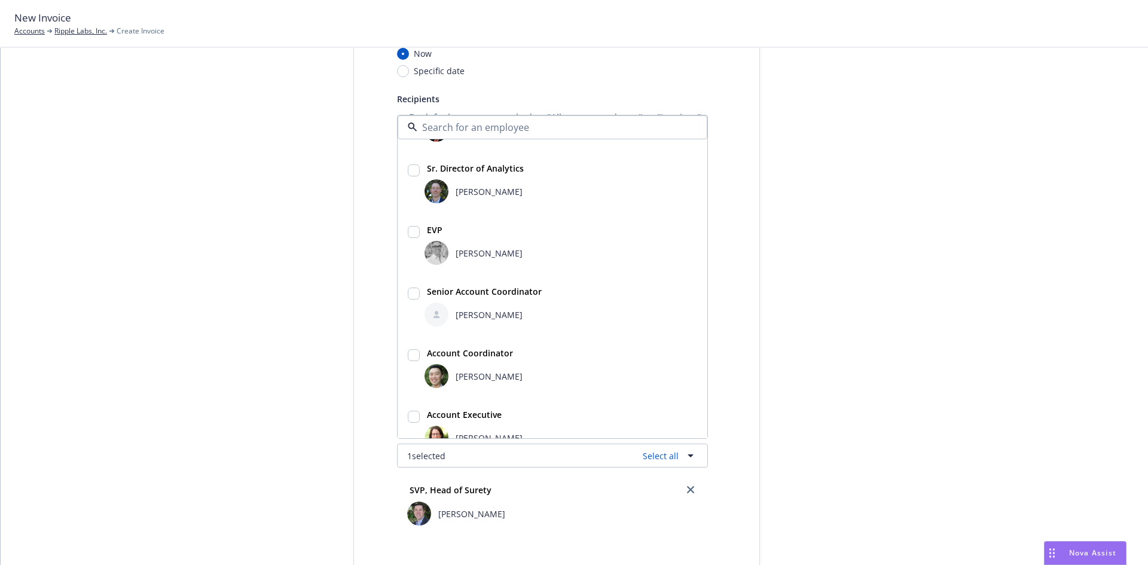
scroll to position [299, 0]
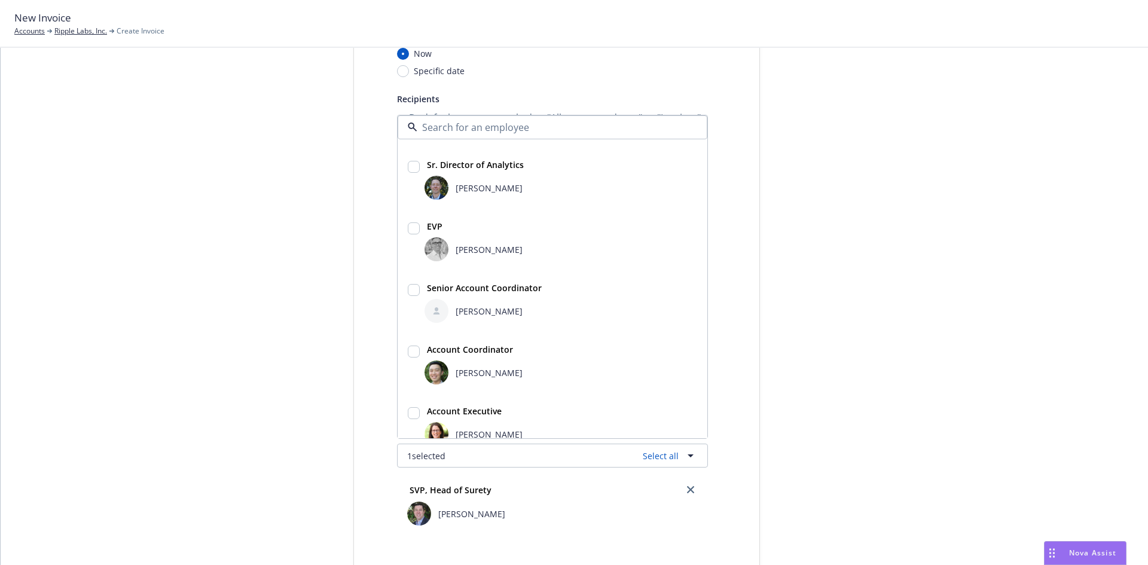
click at [470, 294] on strong "Senior Account Coordinator" at bounding box center [484, 287] width 115 height 11
checkbox input "true"
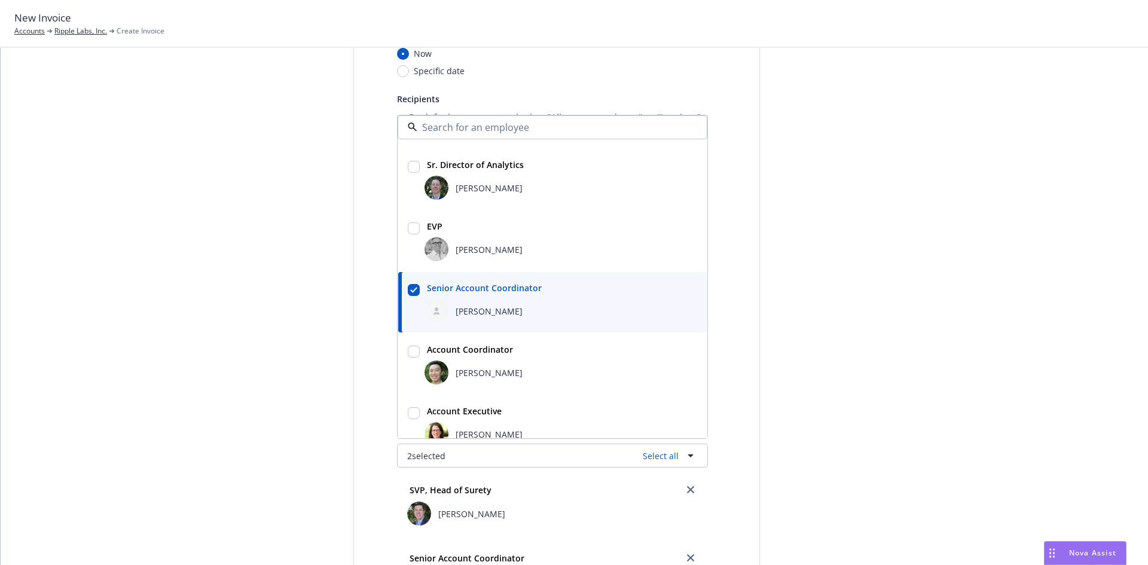
click at [285, 301] on div "Select billable items Review information 3 Share with client" at bounding box center [264, 412] width 132 height 953
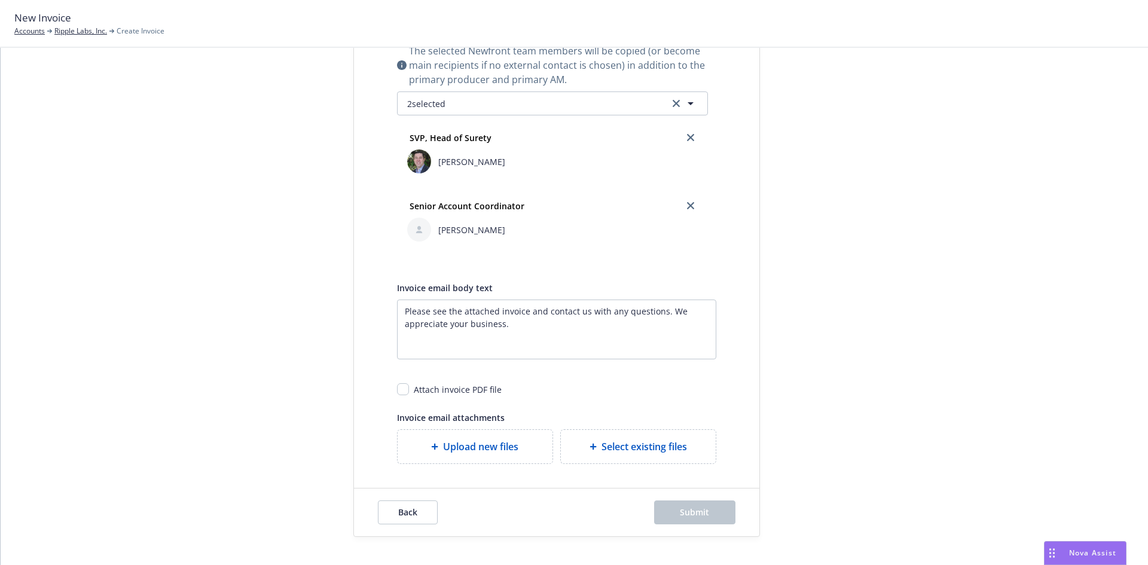
scroll to position [519, 0]
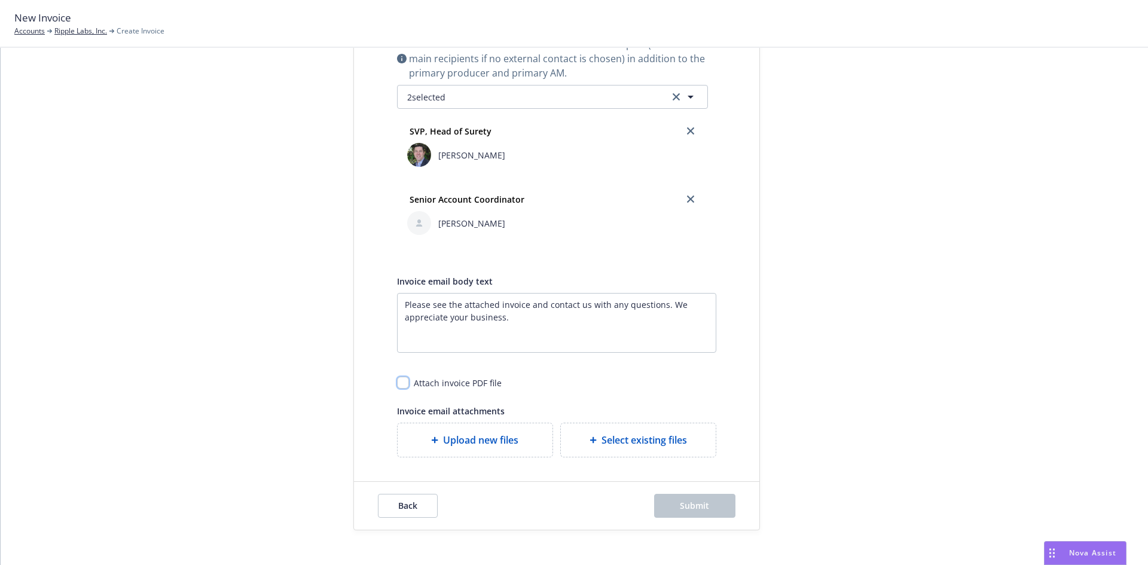
click at [403, 382] on input "checkbox" at bounding box center [403, 383] width 12 height 12
checkbox input "true"
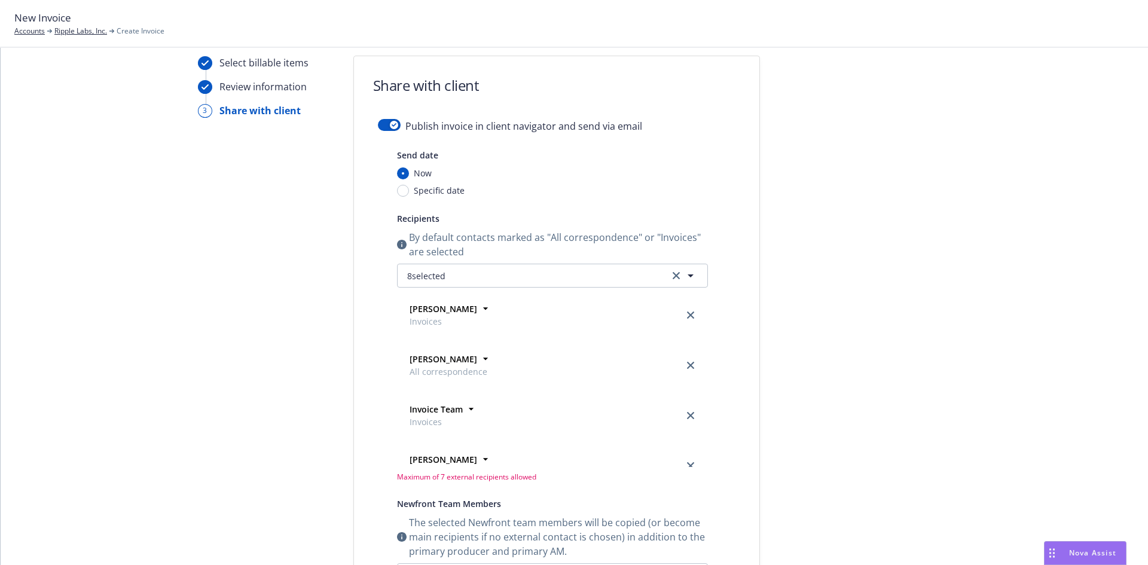
scroll to position [120, 0]
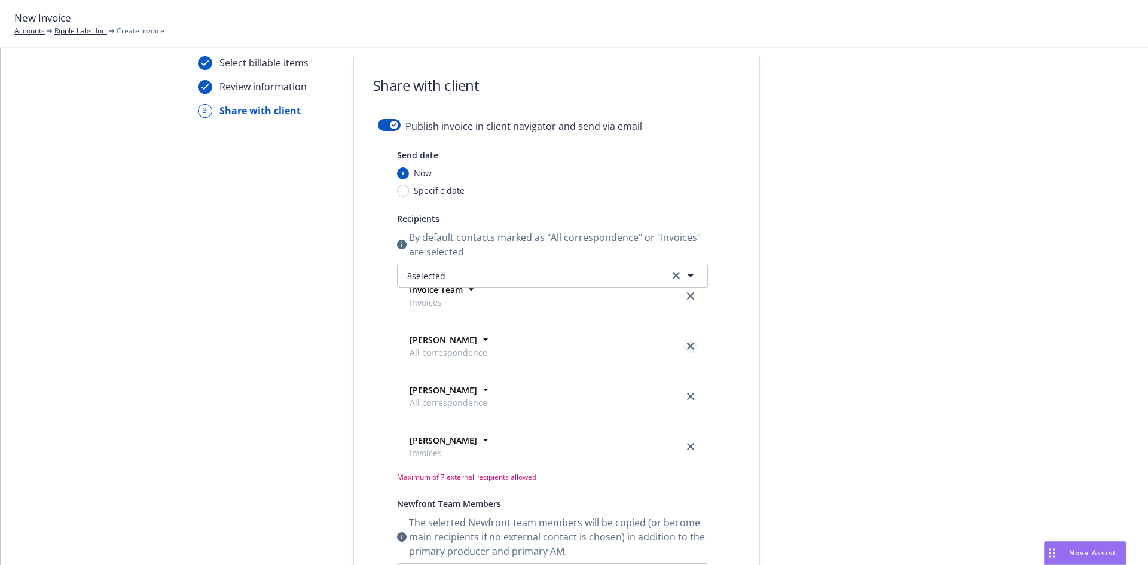
click at [687, 348] on icon "close" at bounding box center [690, 346] width 7 height 7
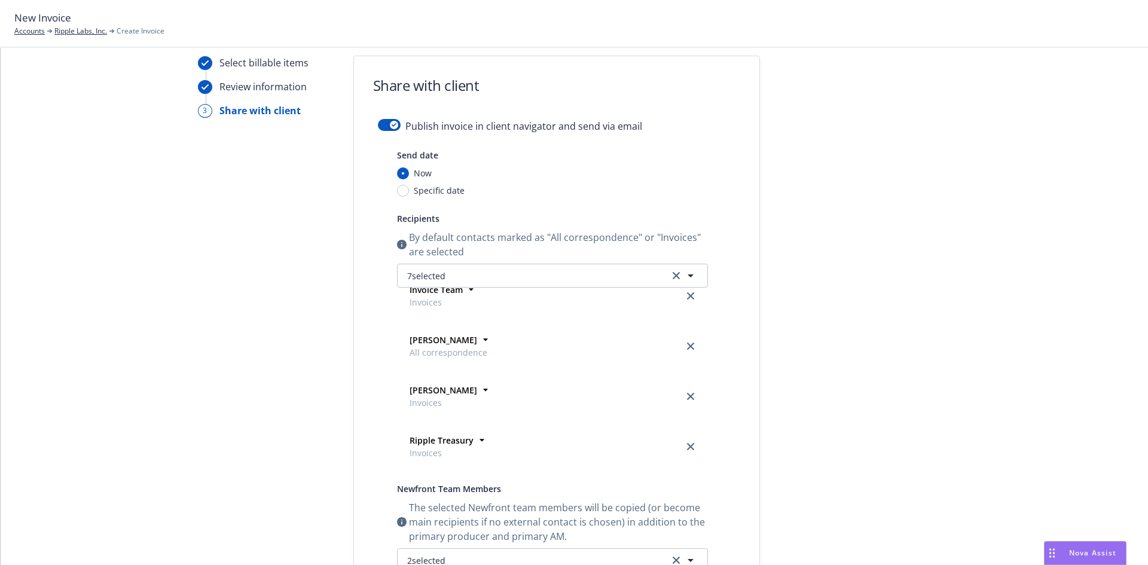
click at [687, 348] on icon "close" at bounding box center [690, 346] width 7 height 7
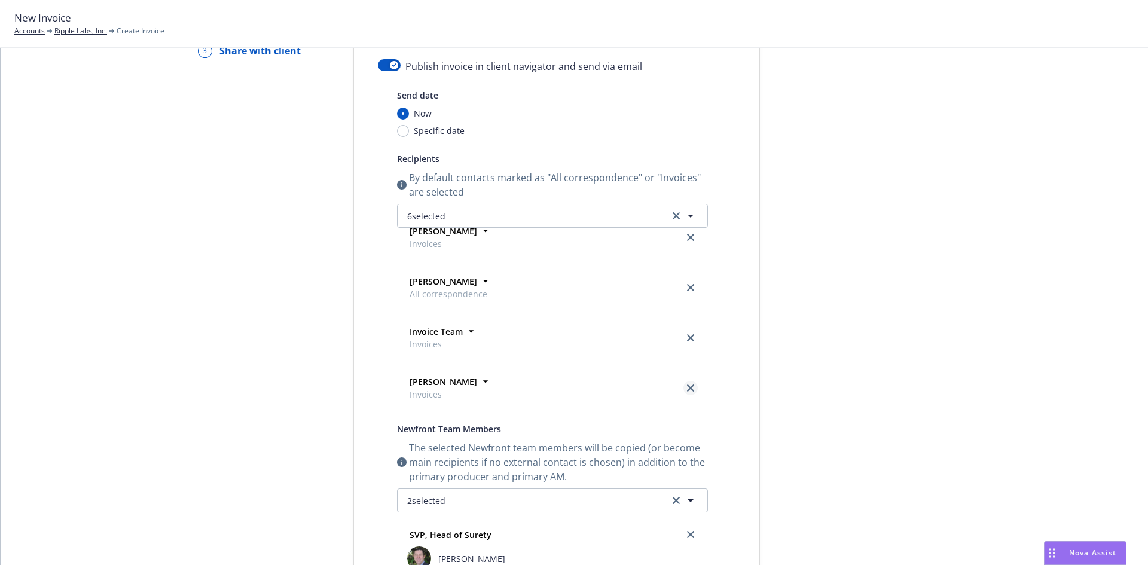
scroll to position [0, 0]
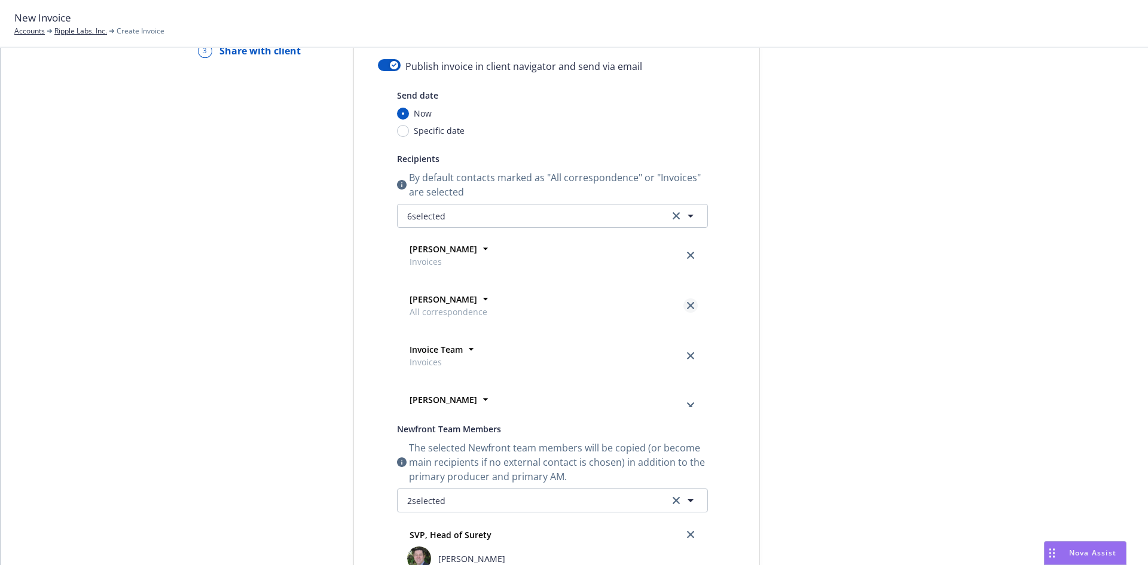
click at [687, 304] on icon "close" at bounding box center [690, 305] width 7 height 7
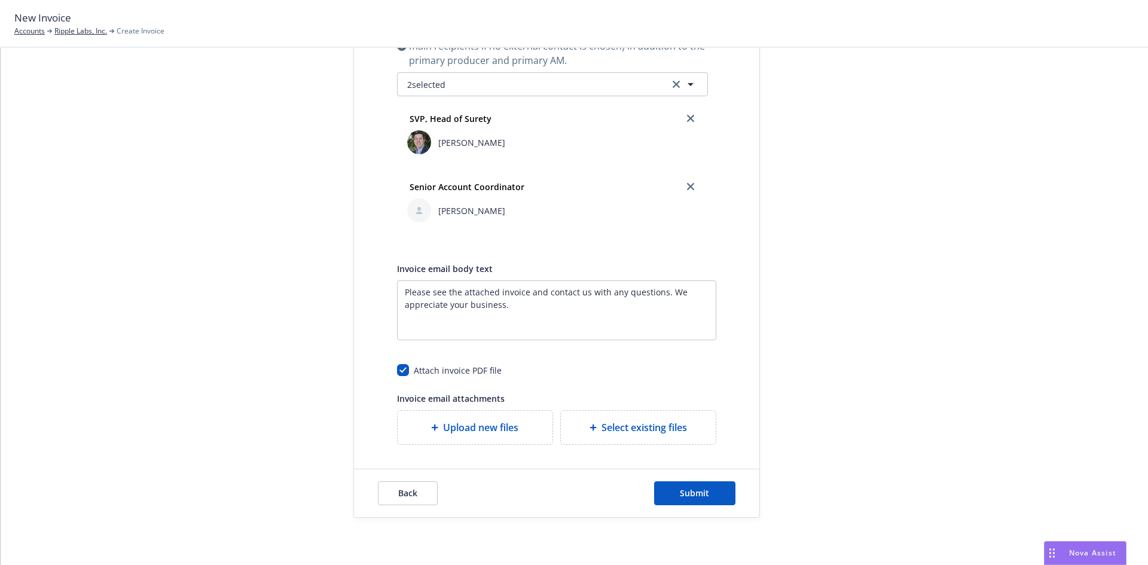
scroll to position [517, 0]
click at [670, 489] on button "Submit" at bounding box center [694, 493] width 81 height 24
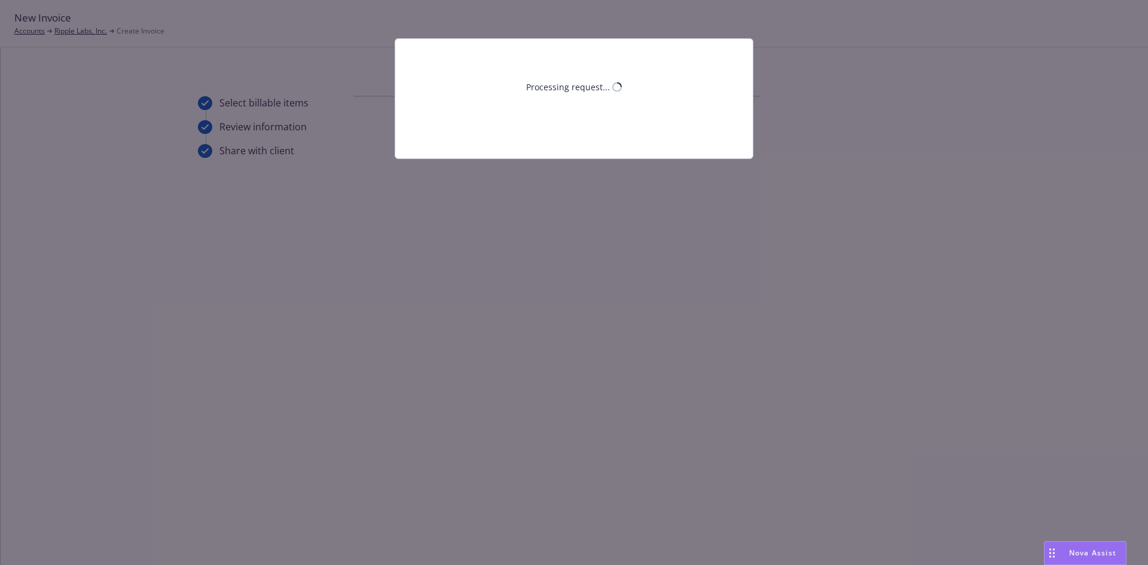
scroll to position [0, 0]
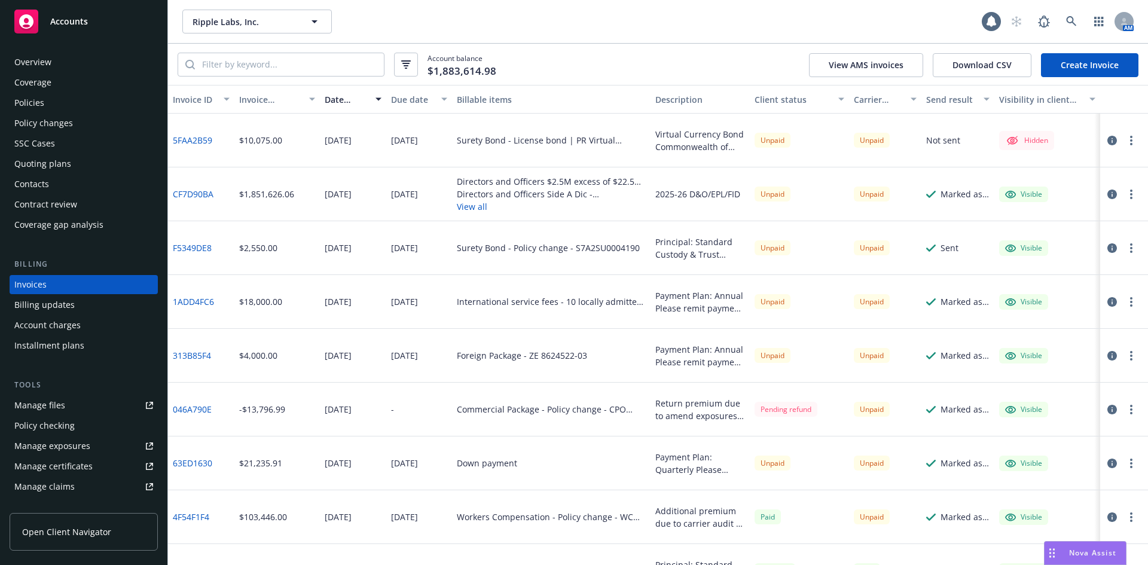
click at [1125, 138] on button "button" at bounding box center [1132, 140] width 14 height 14
click at [1061, 236] on link "Make it visible in client dash" at bounding box center [1053, 237] width 153 height 24
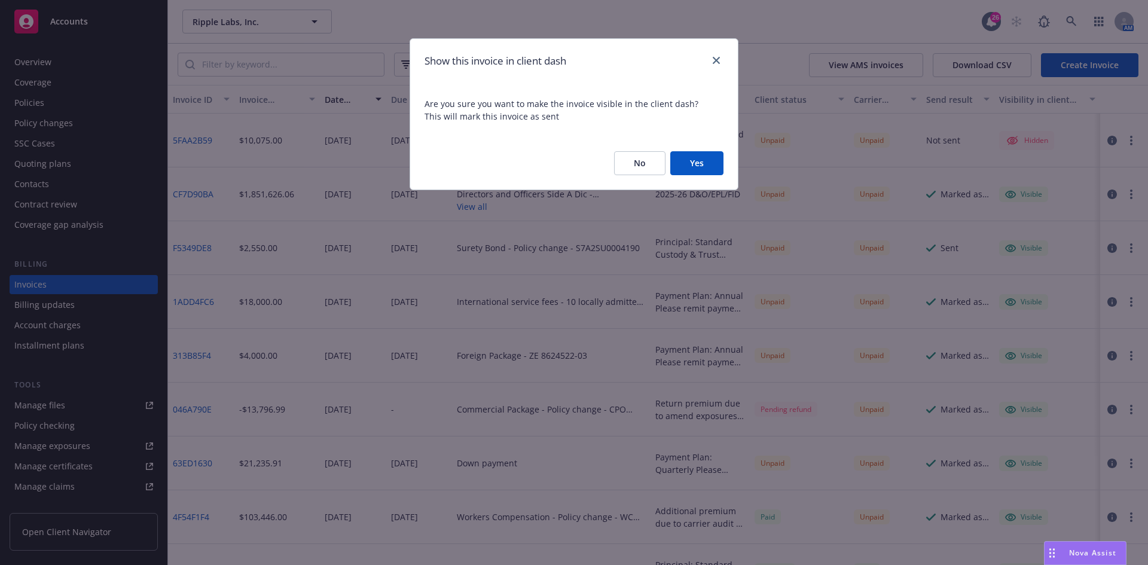
click at [699, 166] on button "Yes" at bounding box center [697, 163] width 53 height 24
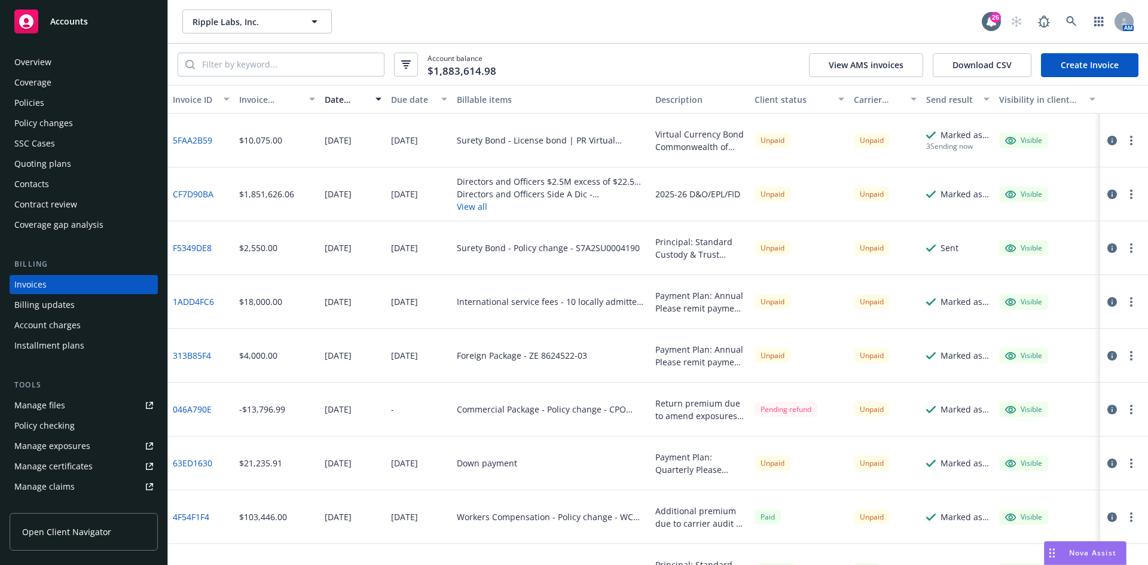
click at [1125, 139] on button "button" at bounding box center [1132, 140] width 14 height 14
click at [1031, 279] on link "Generate invoice PDF" at bounding box center [1053, 285] width 153 height 24
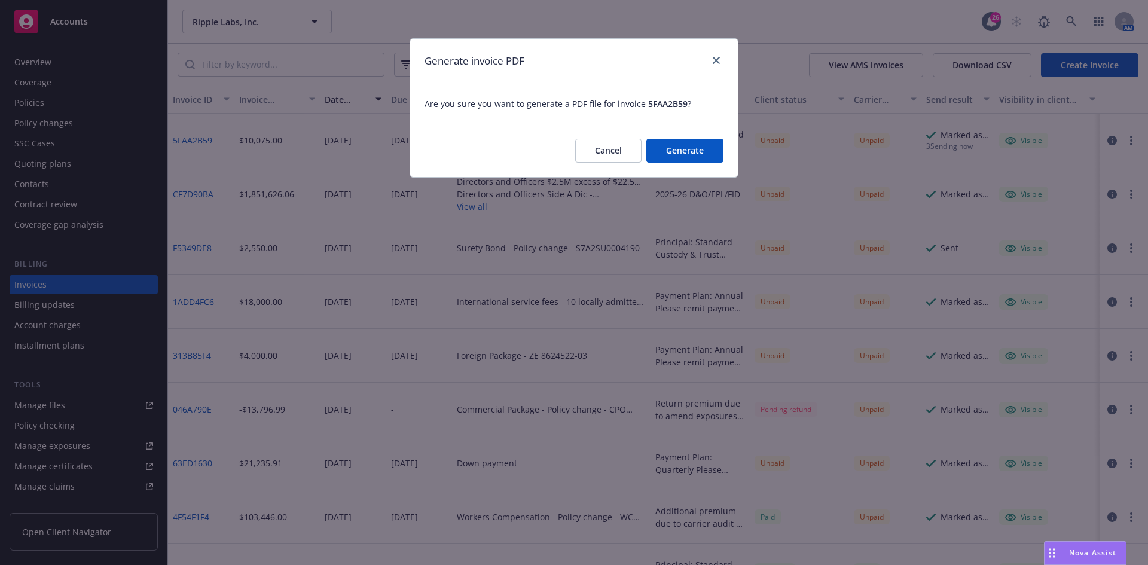
click at [708, 147] on button "Generate" at bounding box center [685, 151] width 77 height 24
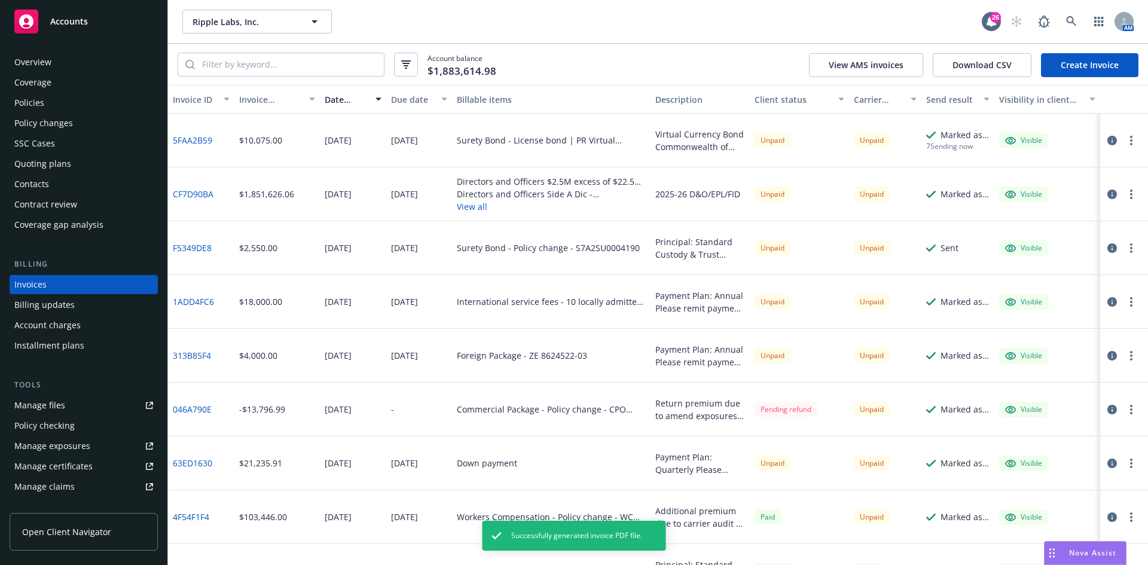
click at [1131, 142] on icon "button" at bounding box center [1132, 141] width 2 height 10
click at [1025, 286] on link "Download invoice PDF" at bounding box center [1053, 285] width 153 height 24
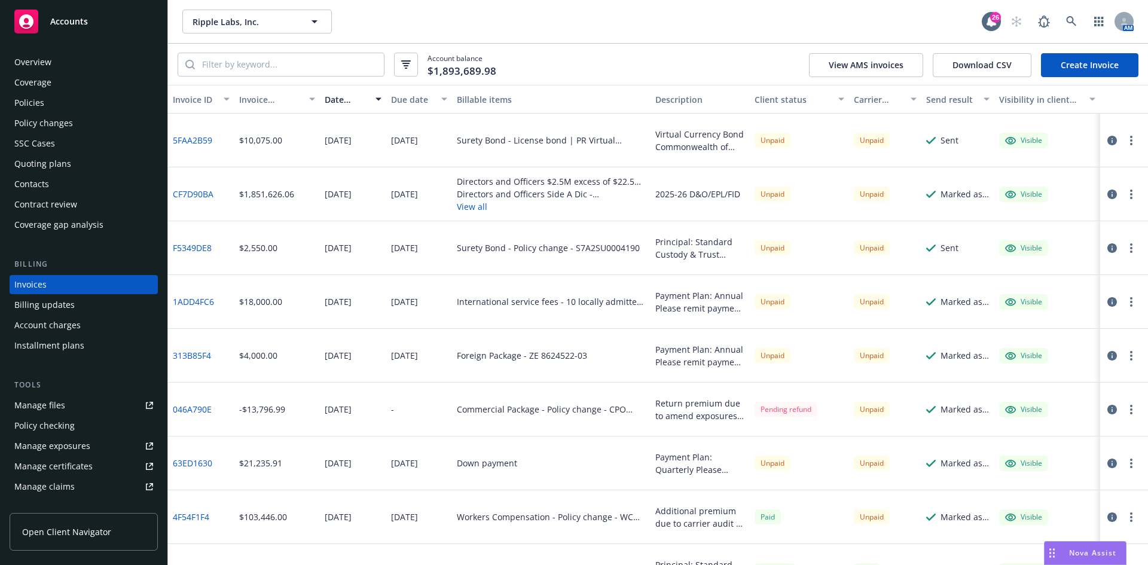
click at [64, 26] on span "Accounts" at bounding box center [69, 22] width 38 height 10
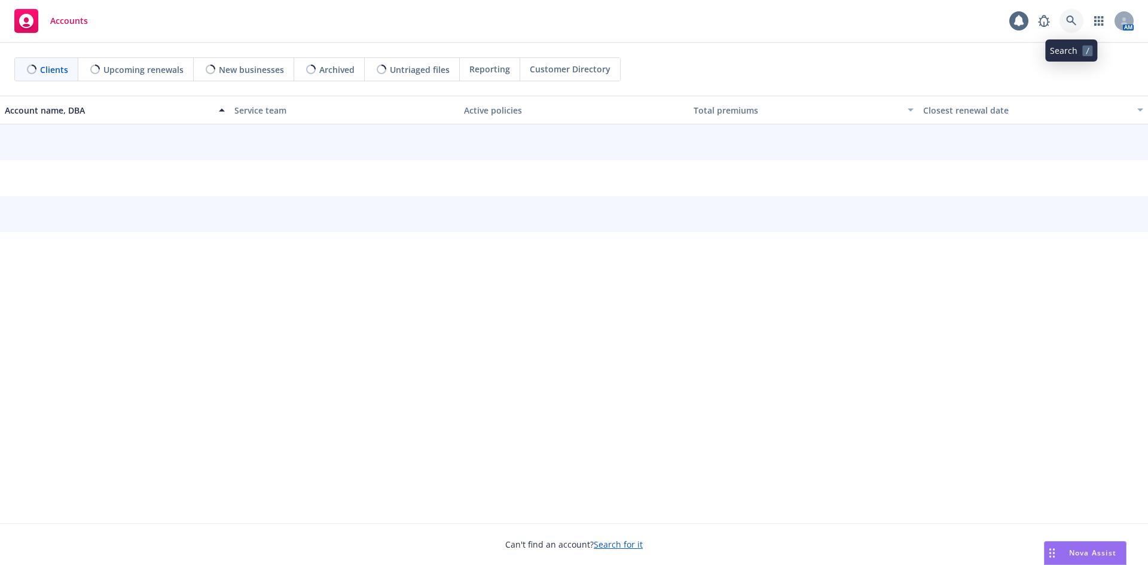
click at [1070, 18] on icon at bounding box center [1072, 21] width 11 height 11
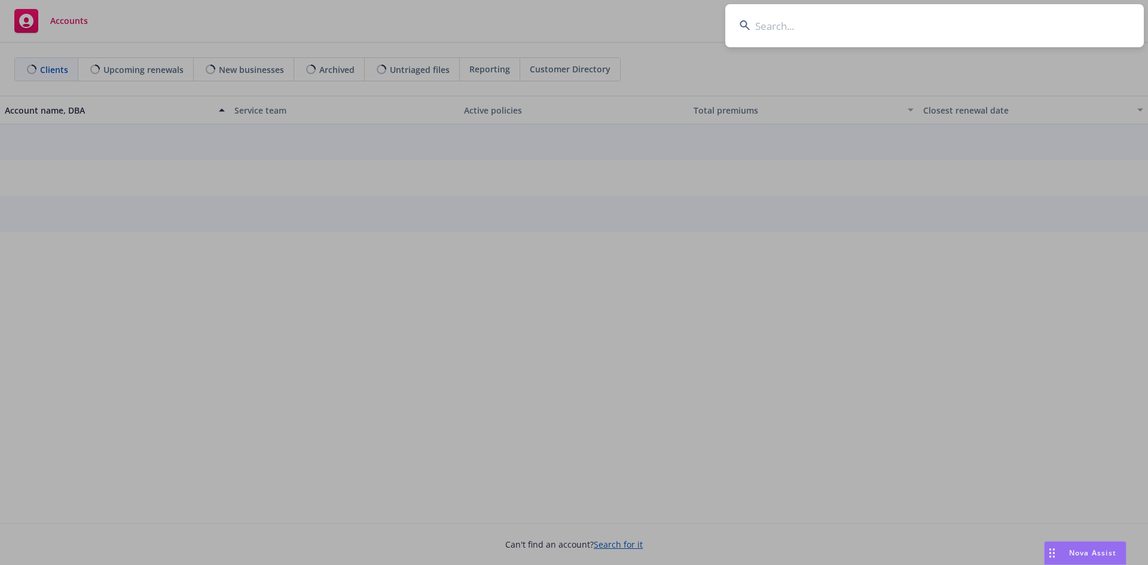
click at [792, 28] on input at bounding box center [935, 25] width 419 height 43
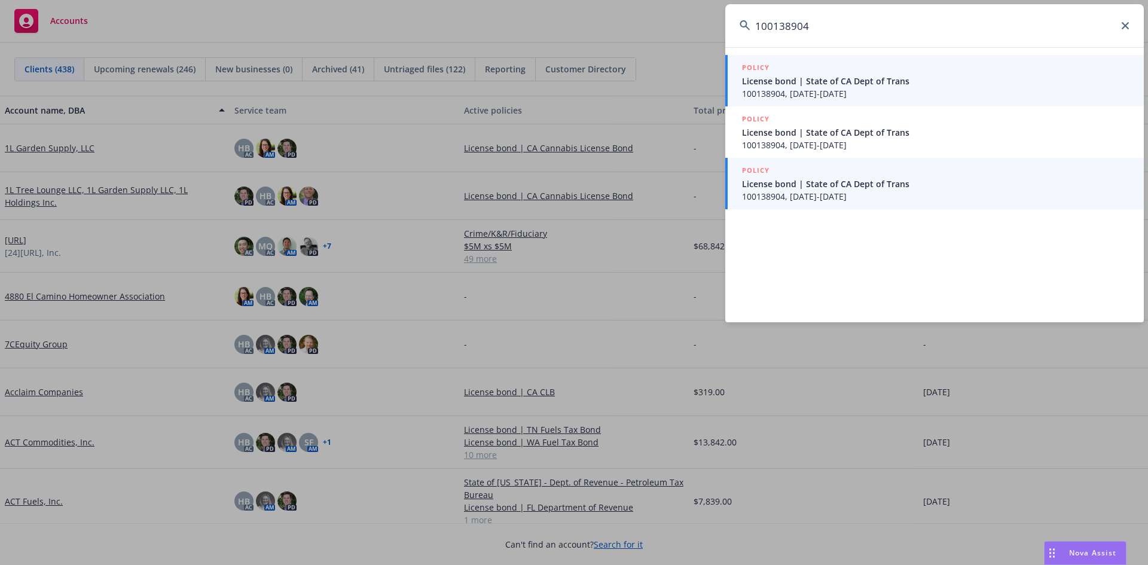
type input "100138904"
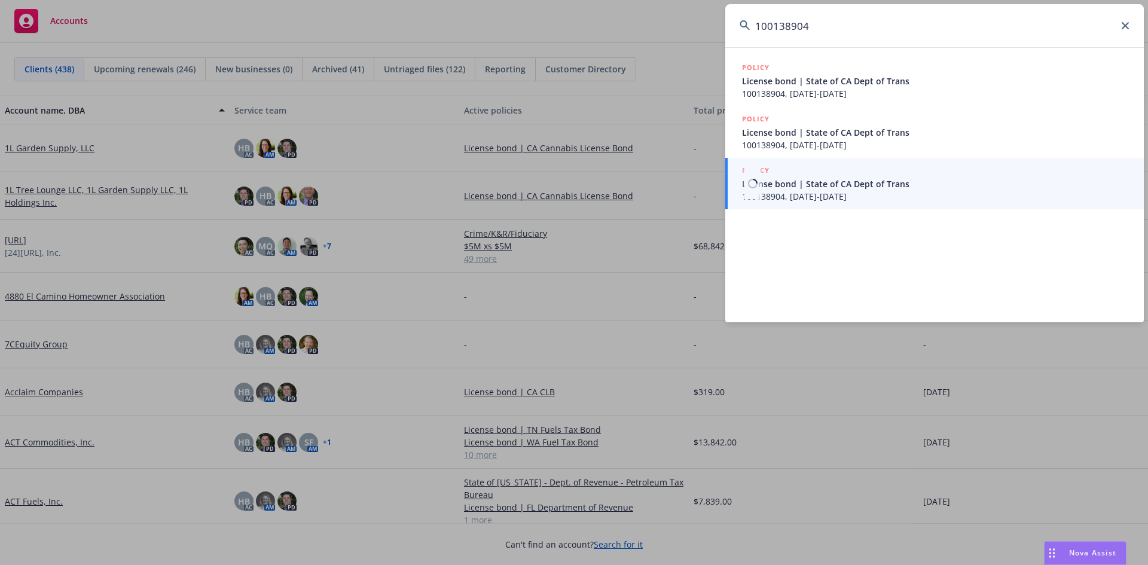
click at [837, 196] on span "100138904, 07/10/2025-07/10/2026" at bounding box center [936, 196] width 388 height 13
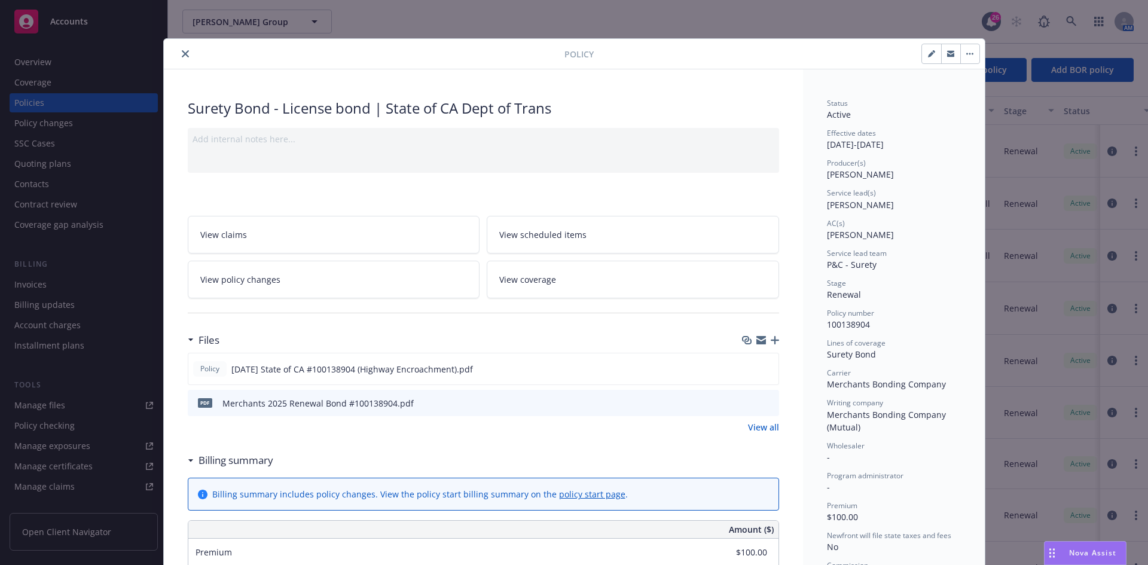
click at [191, 51] on div at bounding box center [367, 54] width 396 height 14
click at [182, 54] on icon "close" at bounding box center [185, 53] width 7 height 7
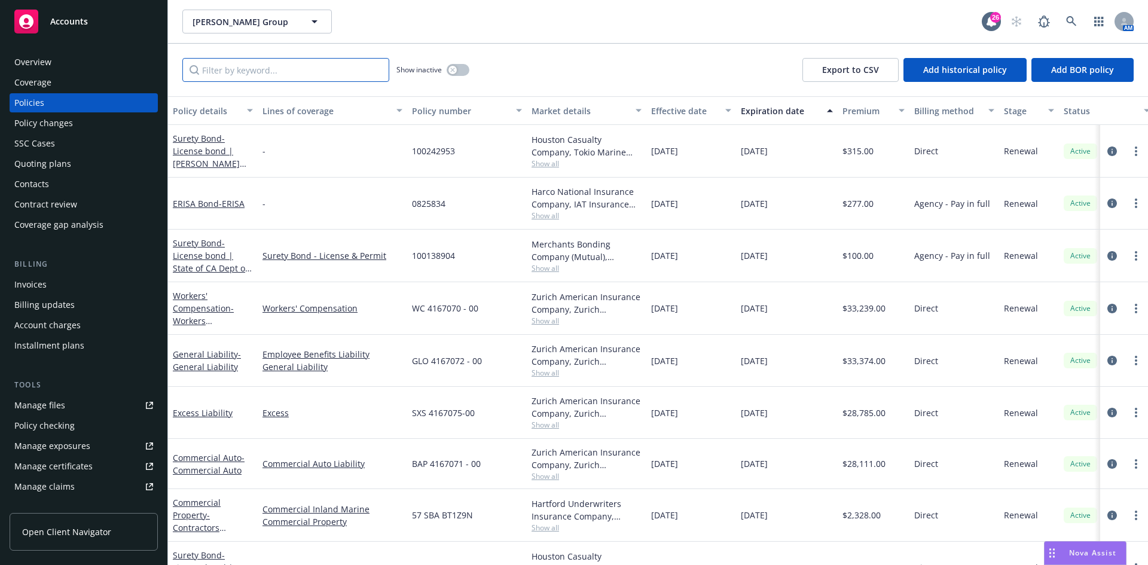
click at [222, 71] on input "Filter by keyword..." at bounding box center [285, 70] width 207 height 24
paste input "100138904"
type input "100138904"
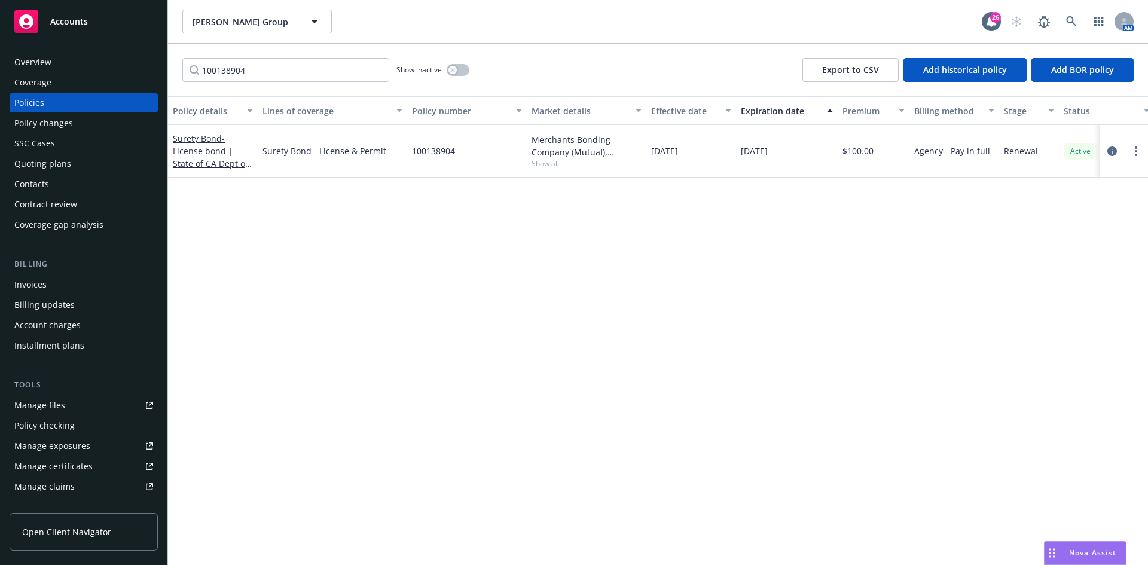
click at [90, 21] on div "Accounts" at bounding box center [83, 22] width 139 height 24
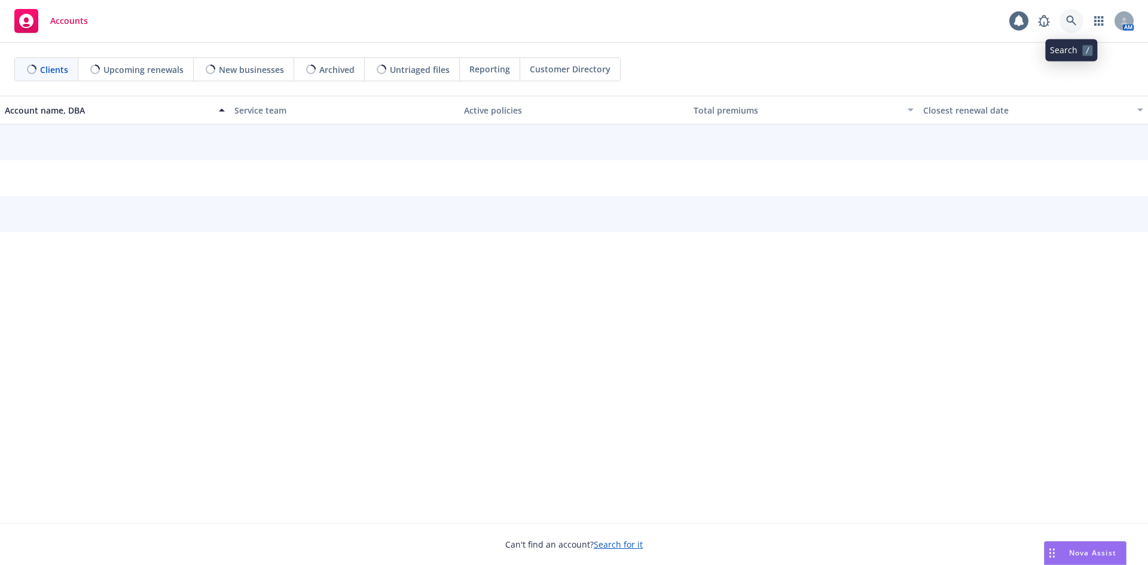
click at [1073, 19] on icon at bounding box center [1072, 21] width 11 height 11
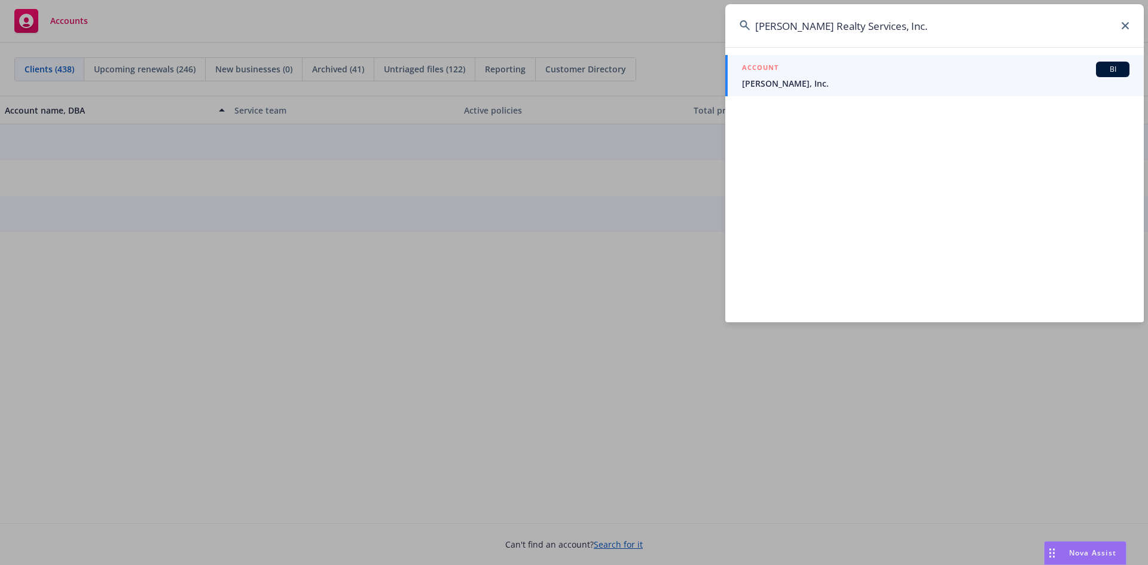
type input "Matteson Realty Services, Inc."
click at [769, 93] on link "ACCOUNT BI JB Matteson, Inc." at bounding box center [935, 75] width 419 height 41
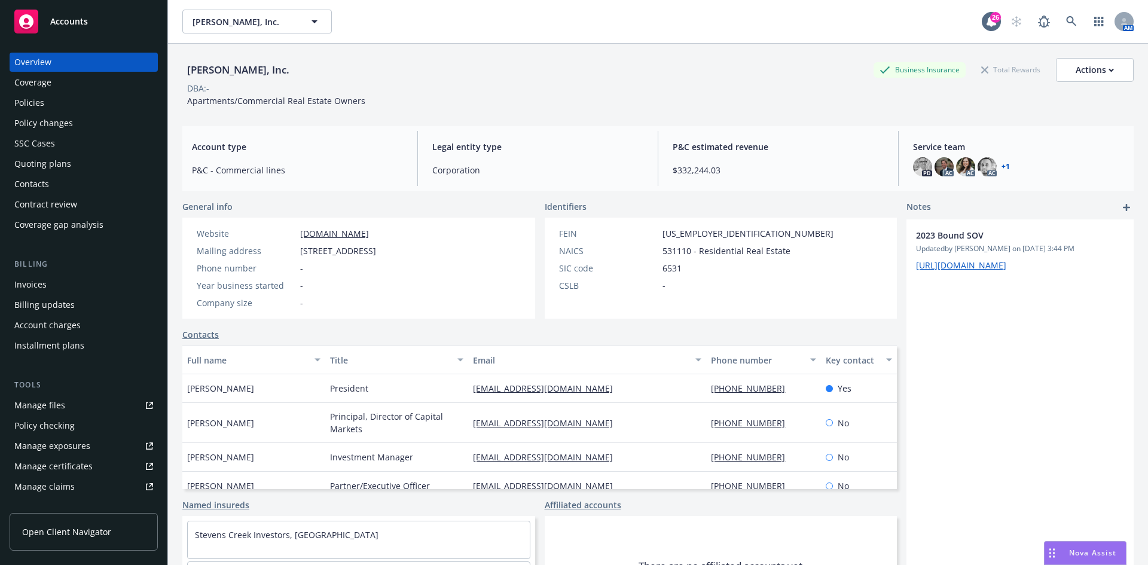
click at [38, 101] on div "Policies" at bounding box center [29, 102] width 30 height 19
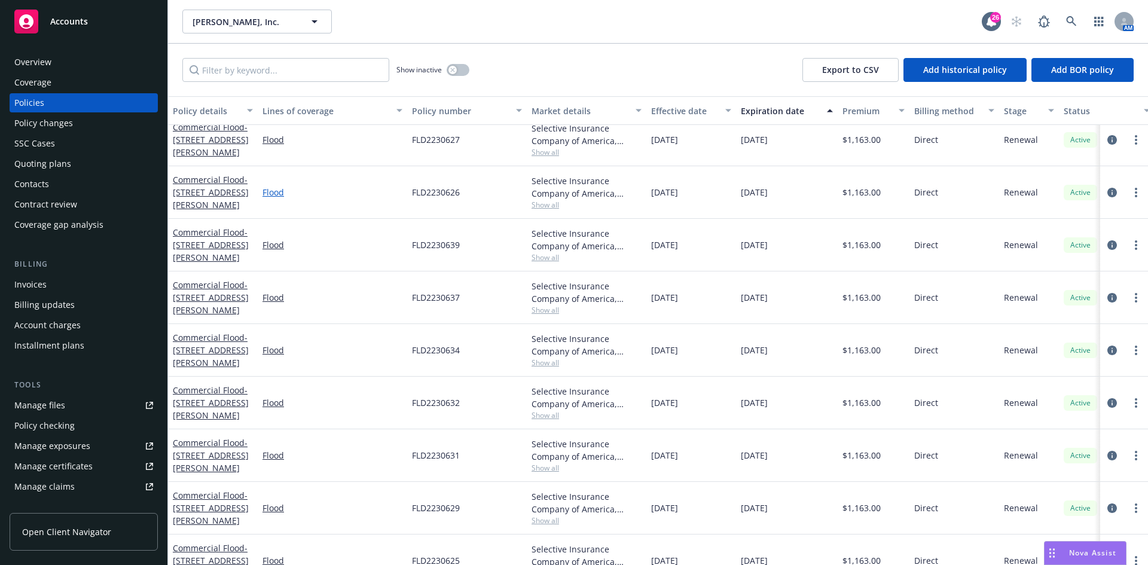
scroll to position [897, 0]
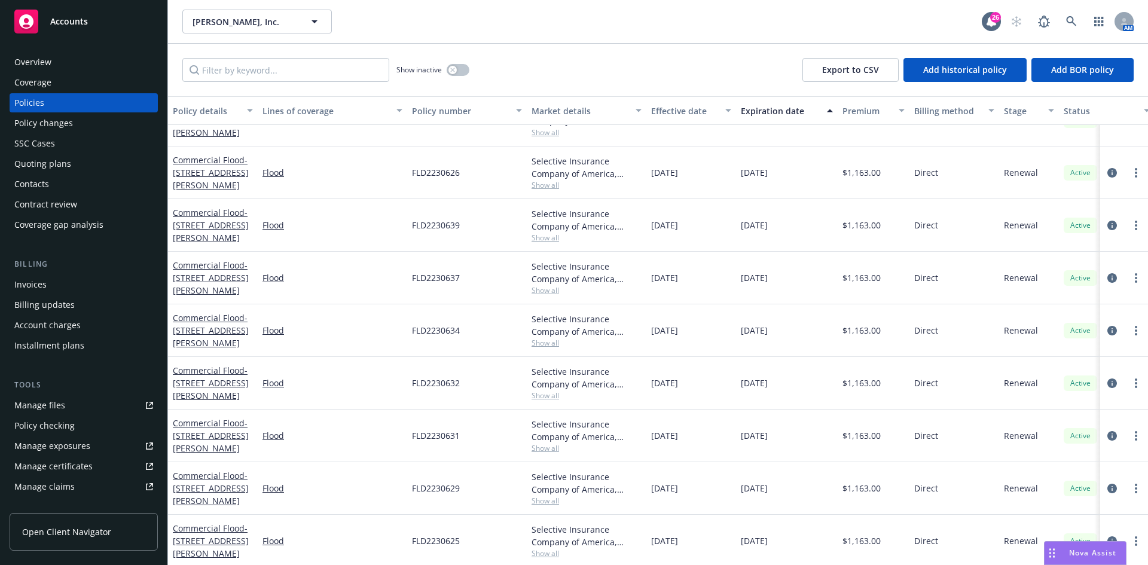
click at [95, 23] on div "Accounts" at bounding box center [83, 22] width 139 height 24
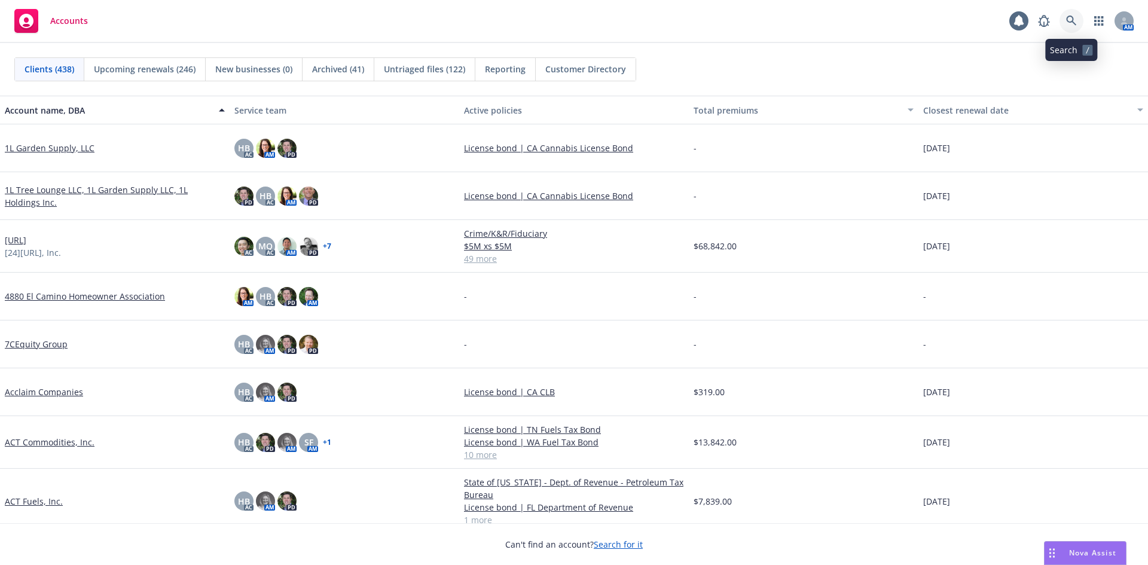
click at [1071, 14] on link at bounding box center [1072, 21] width 24 height 24
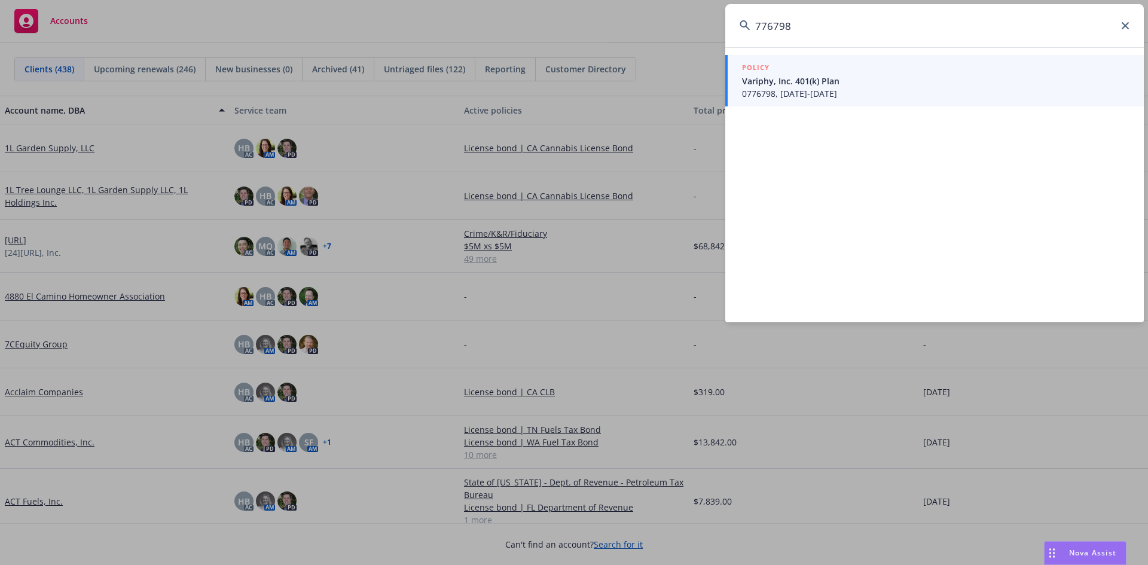
type input "776798"
click at [846, 69] on div "POLICY" at bounding box center [936, 68] width 388 height 13
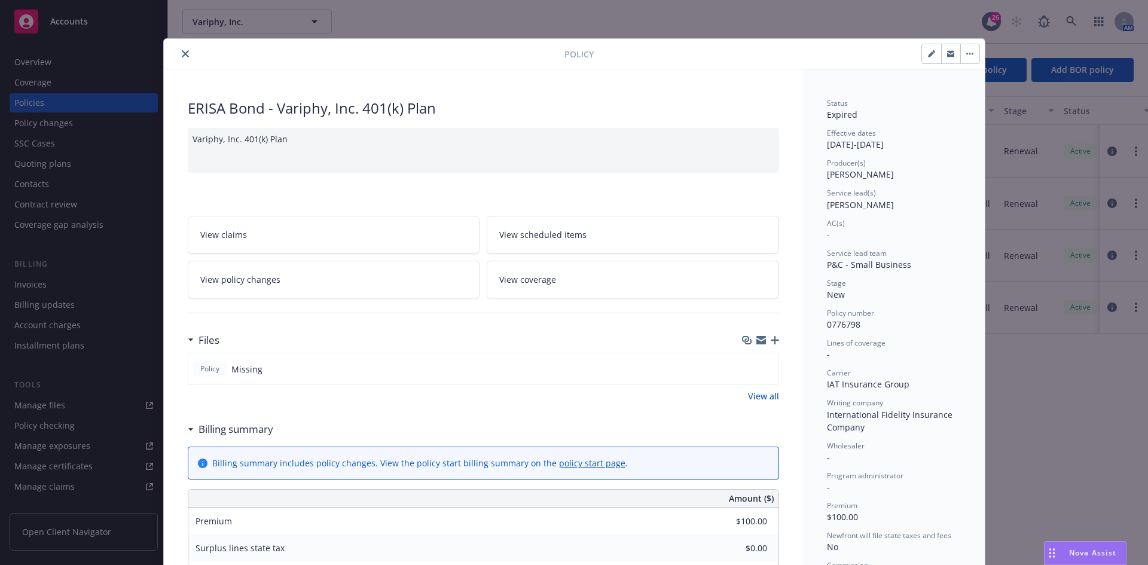
click at [182, 50] on icon "close" at bounding box center [185, 53] width 7 height 7
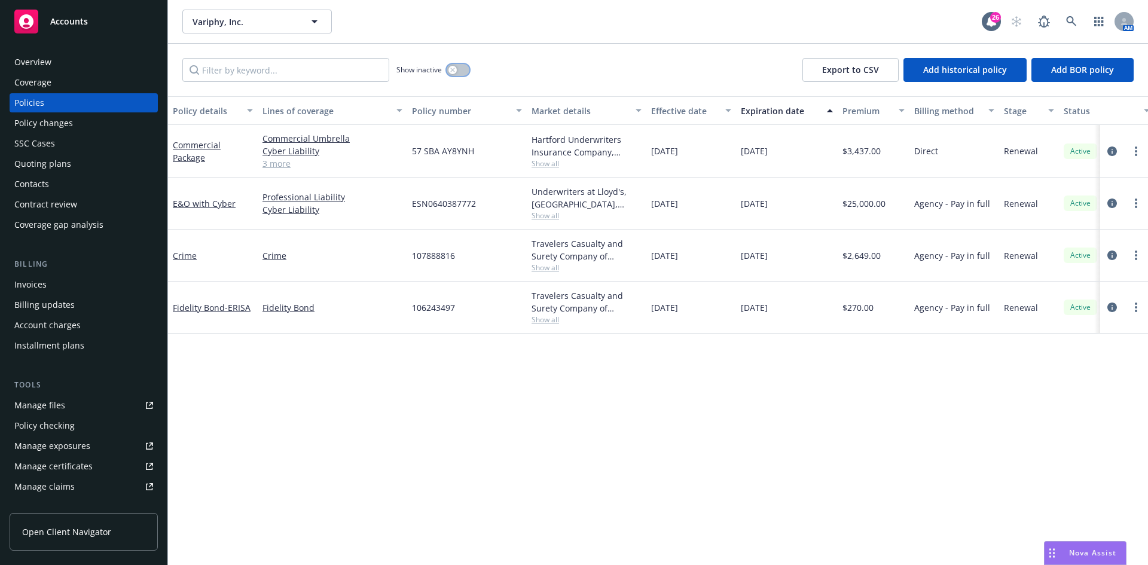
click at [453, 75] on button "button" at bounding box center [458, 70] width 23 height 12
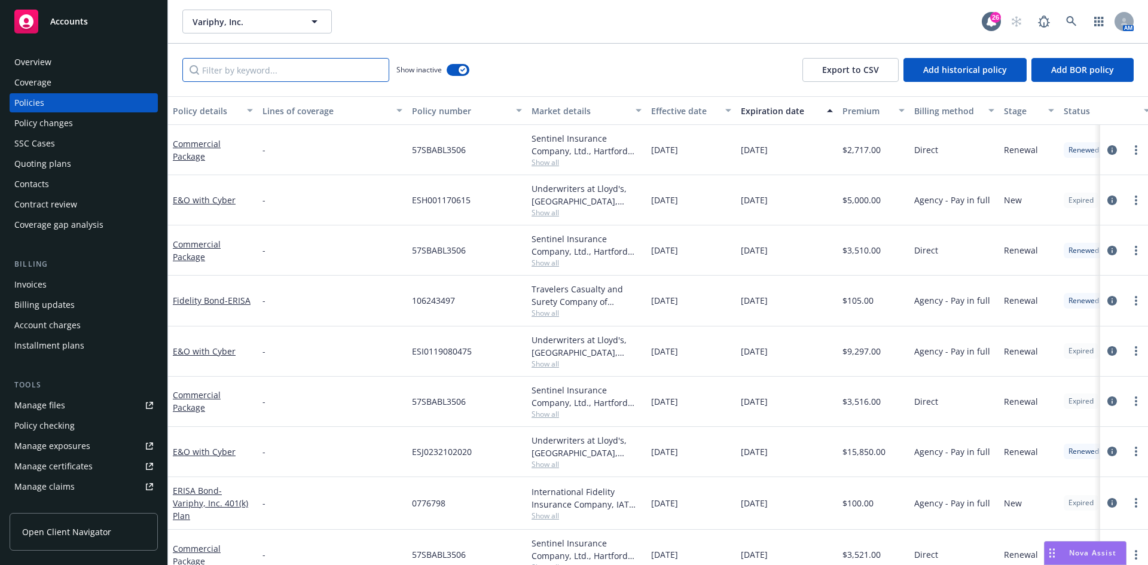
click at [273, 80] on input "Filter by keyword..." at bounding box center [285, 70] width 207 height 24
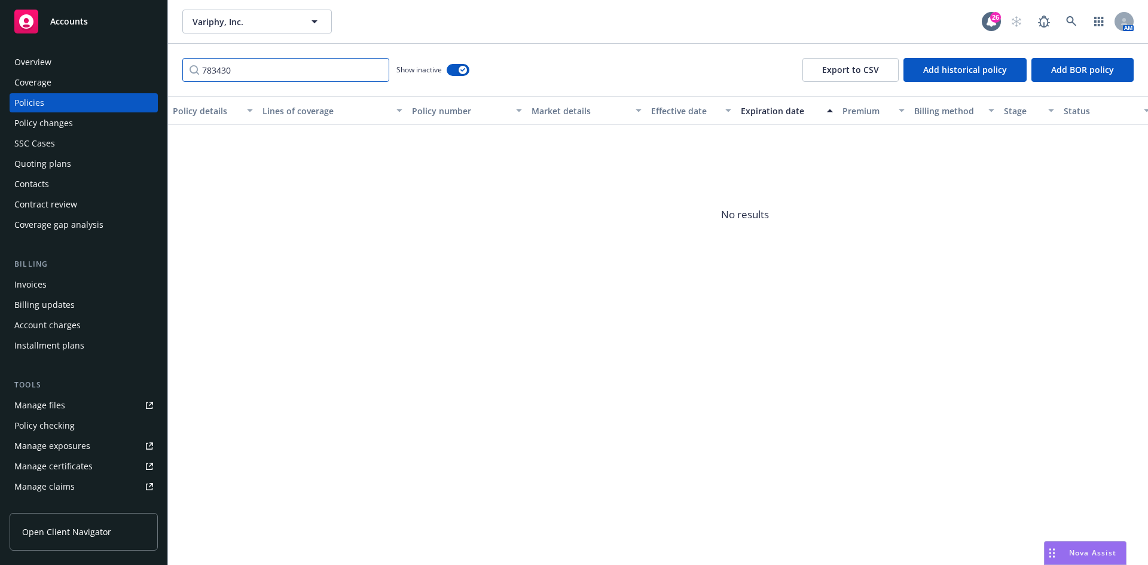
click at [202, 66] on input "783430" at bounding box center [285, 70] width 207 height 24
type input "0783430"
click at [74, 103] on div "Policies" at bounding box center [83, 102] width 139 height 19
click at [376, 71] on input "0783430" at bounding box center [285, 70] width 207 height 24
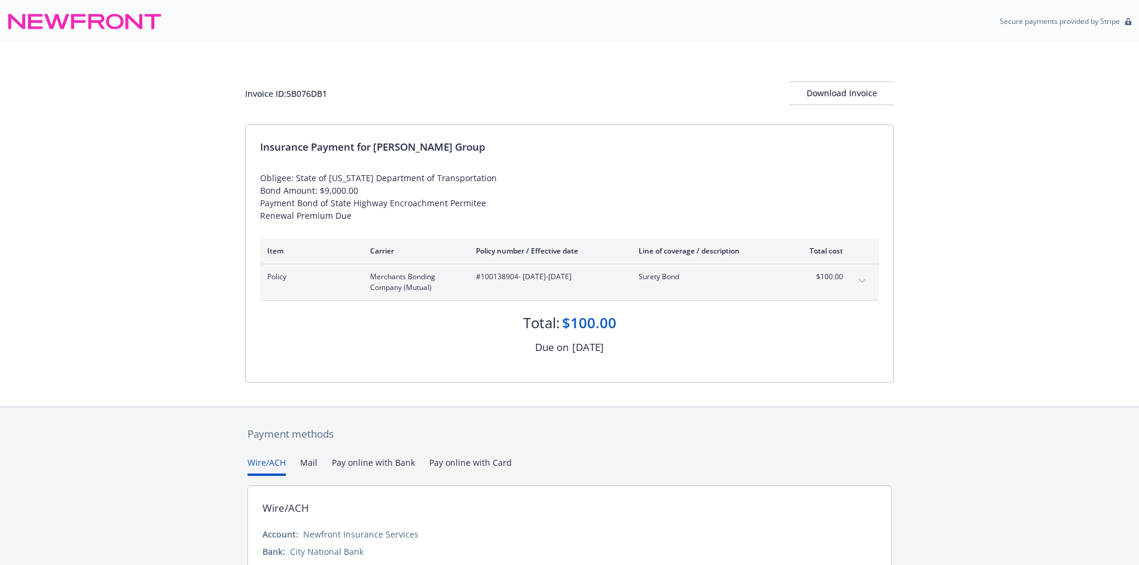
click at [498, 273] on span "#100138904 - [DATE]-[DATE]" at bounding box center [548, 277] width 144 height 11
copy span "100138904"
